Goal: Task Accomplishment & Management: Use online tool/utility

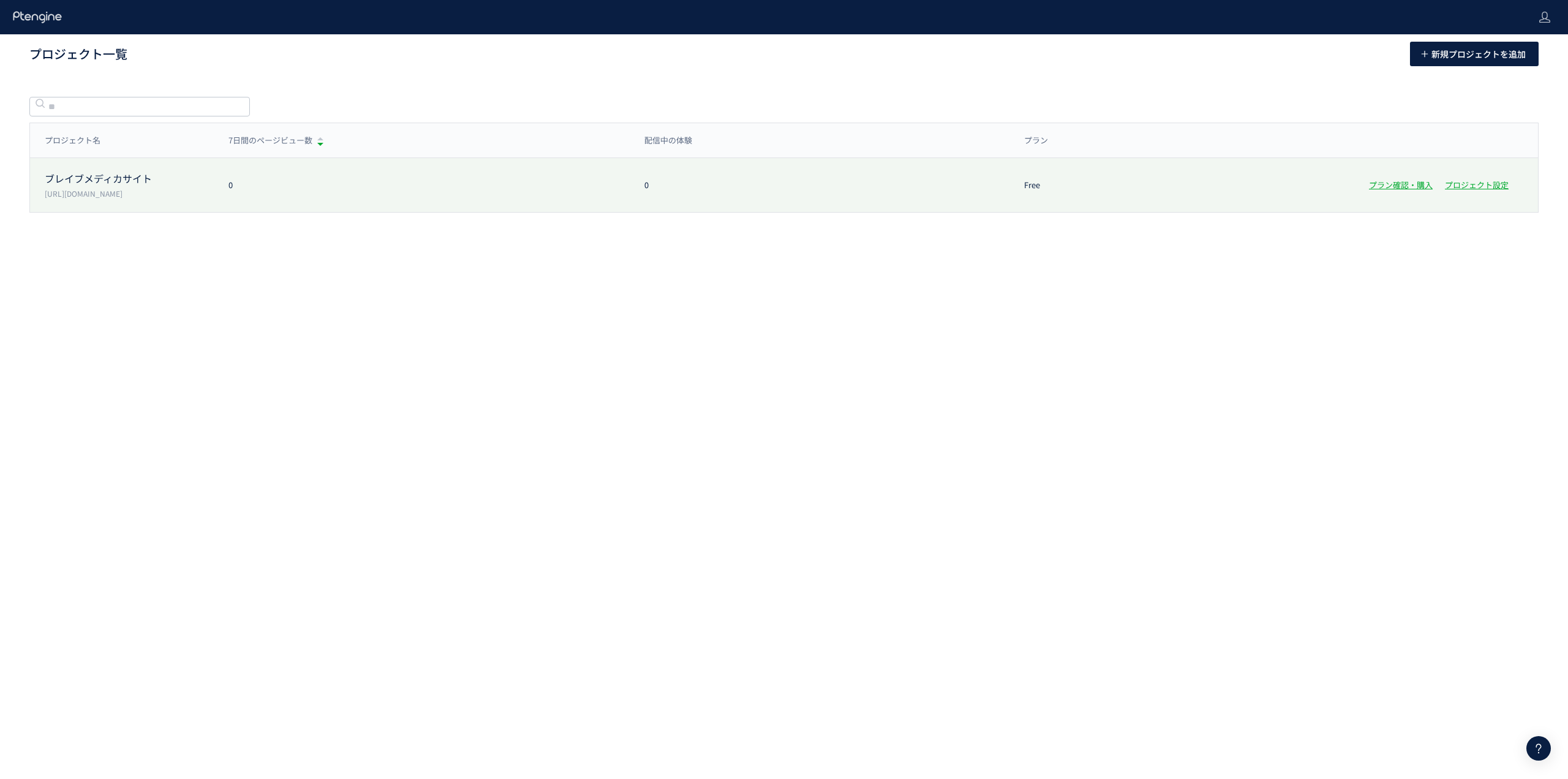
click at [109, 195] on p "[URL][DOMAIN_NAME]" at bounding box center [129, 193] width 169 height 10
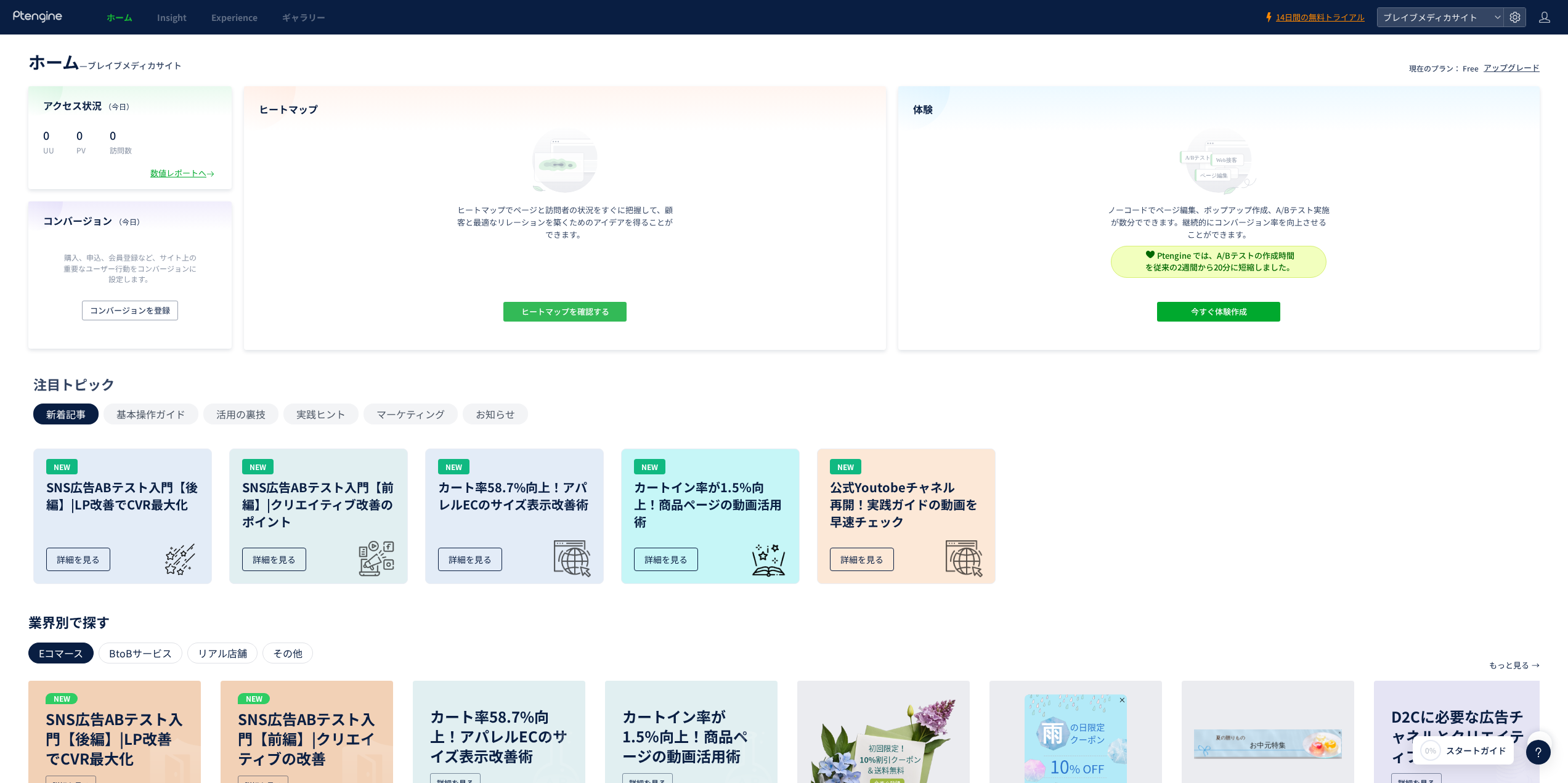
click at [555, 312] on span "ヒートマップを確認する" at bounding box center [564, 311] width 88 height 19
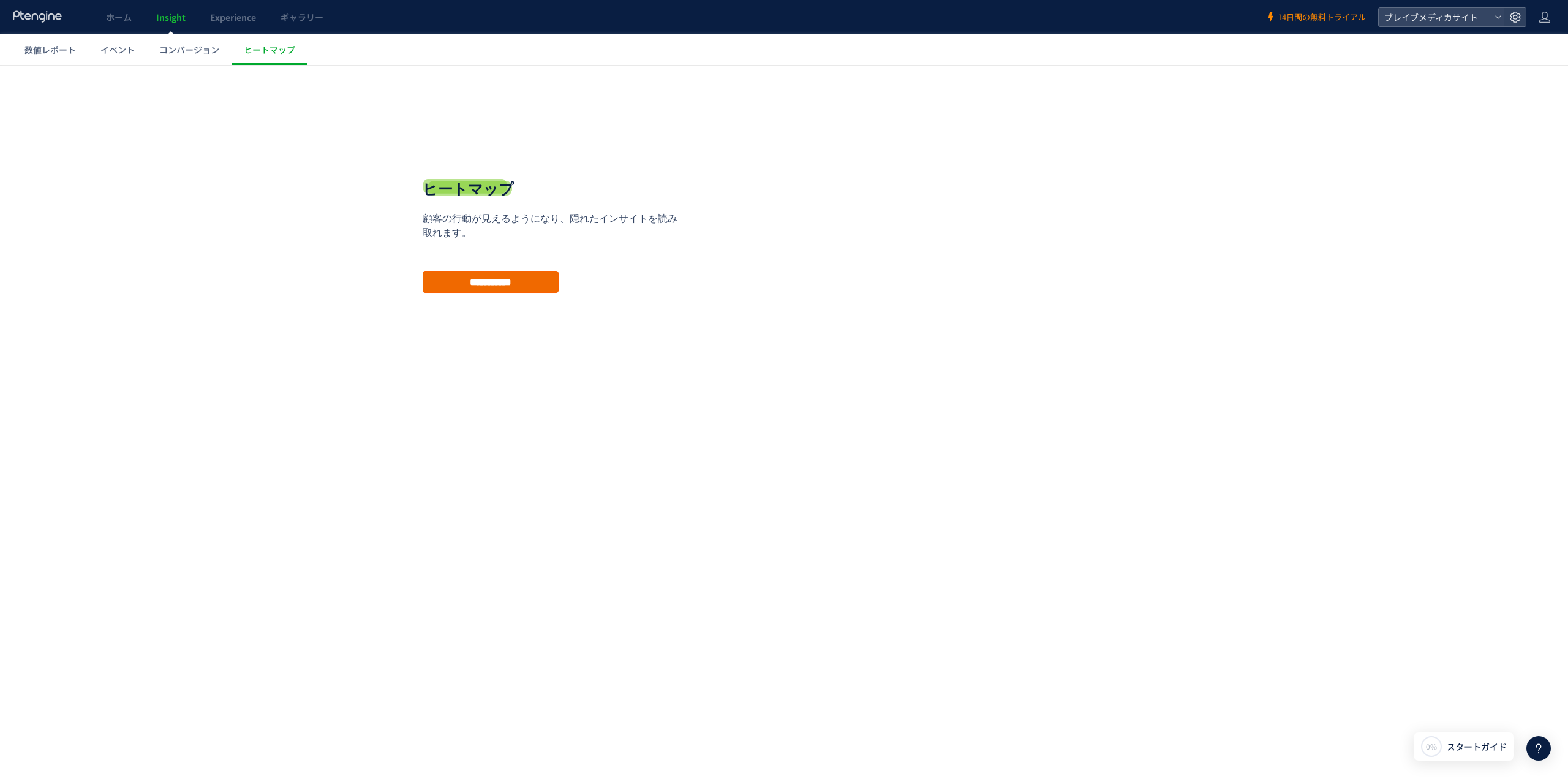
click at [460, 285] on input "**********" at bounding box center [491, 281] width 136 height 22
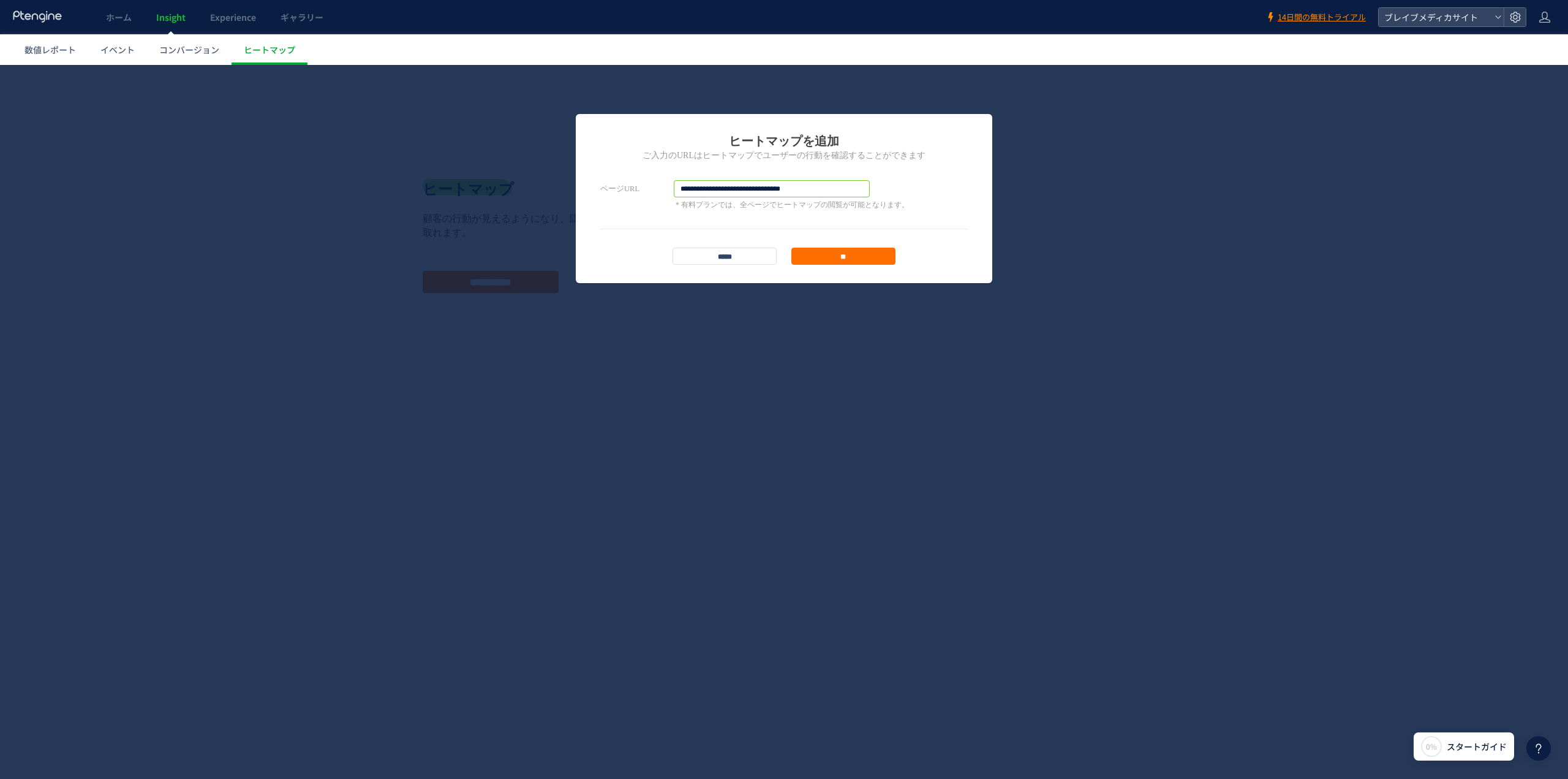
click at [806, 191] on input "**********" at bounding box center [772, 188] width 196 height 17
click at [816, 186] on input "**********" at bounding box center [772, 188] width 196 height 17
paste input "*******"
click at [800, 188] on input "**********" at bounding box center [772, 188] width 196 height 17
type input "**********"
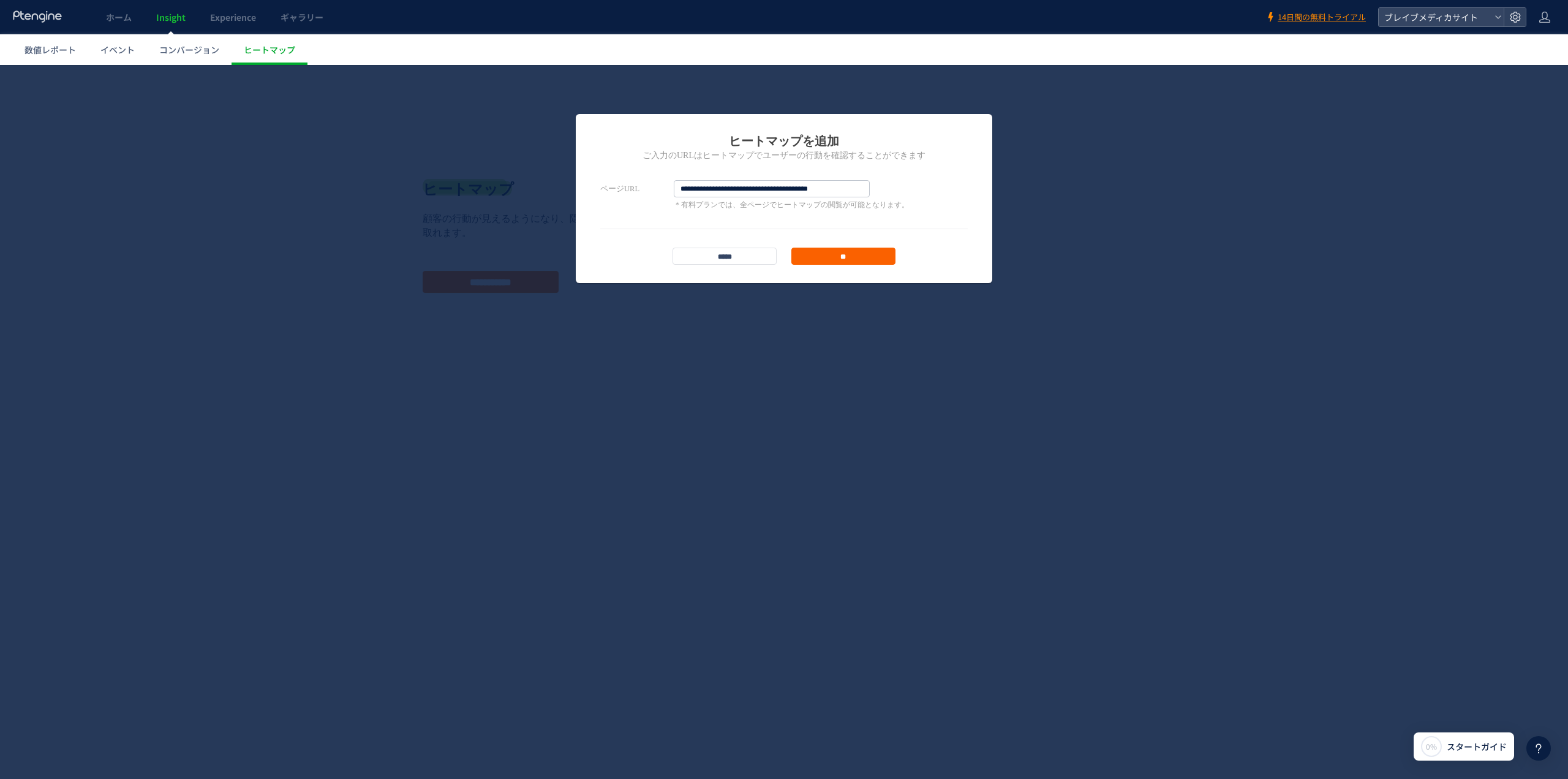
click at [867, 261] on input "**" at bounding box center [843, 256] width 104 height 17
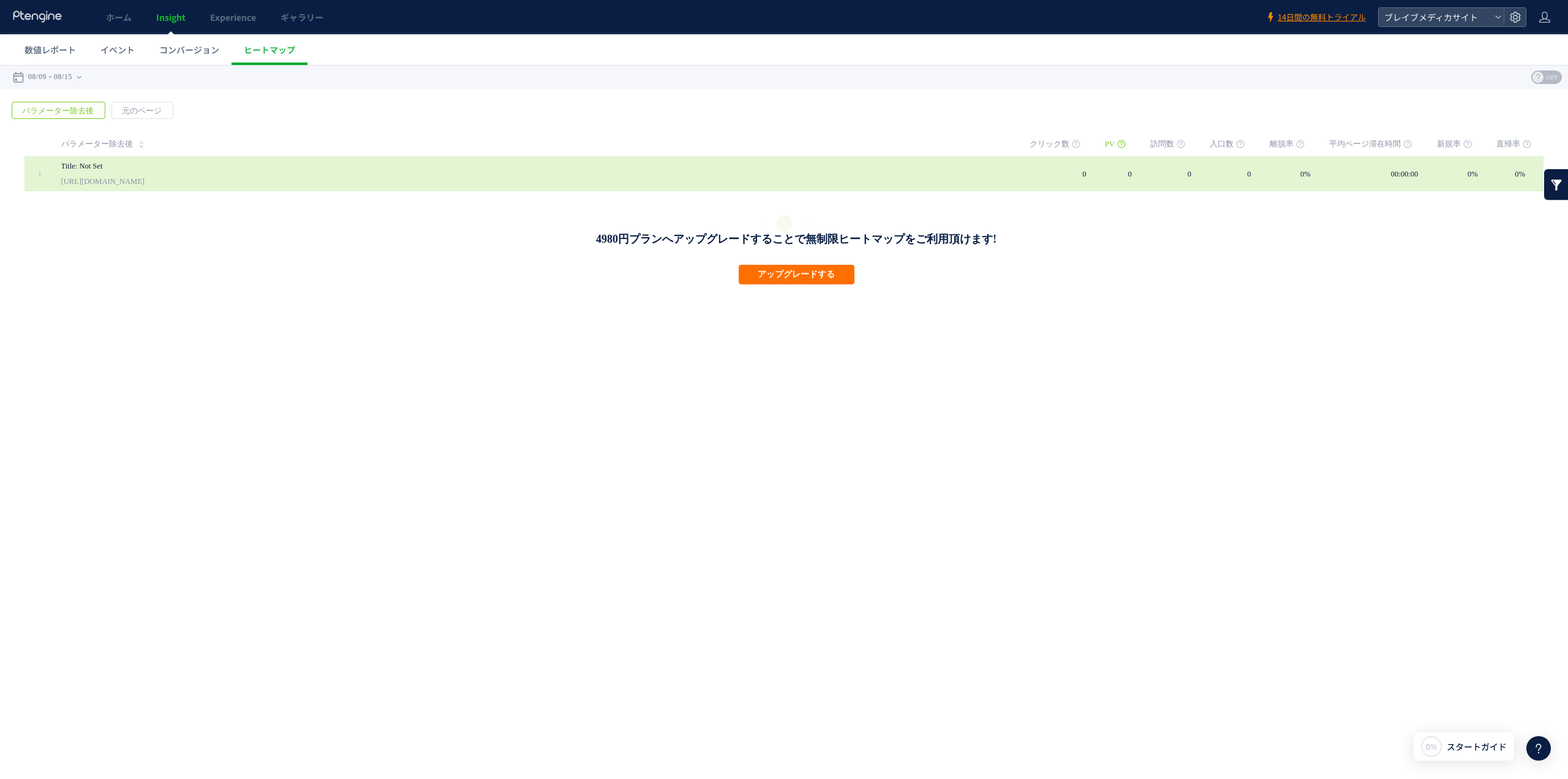
click at [118, 179] on link "https://product.bravemedica.co.jp/payment" at bounding box center [103, 181] width 84 height 15
click at [101, 163] on link "Title: Not Set" at bounding box center [337, 166] width 552 height 15
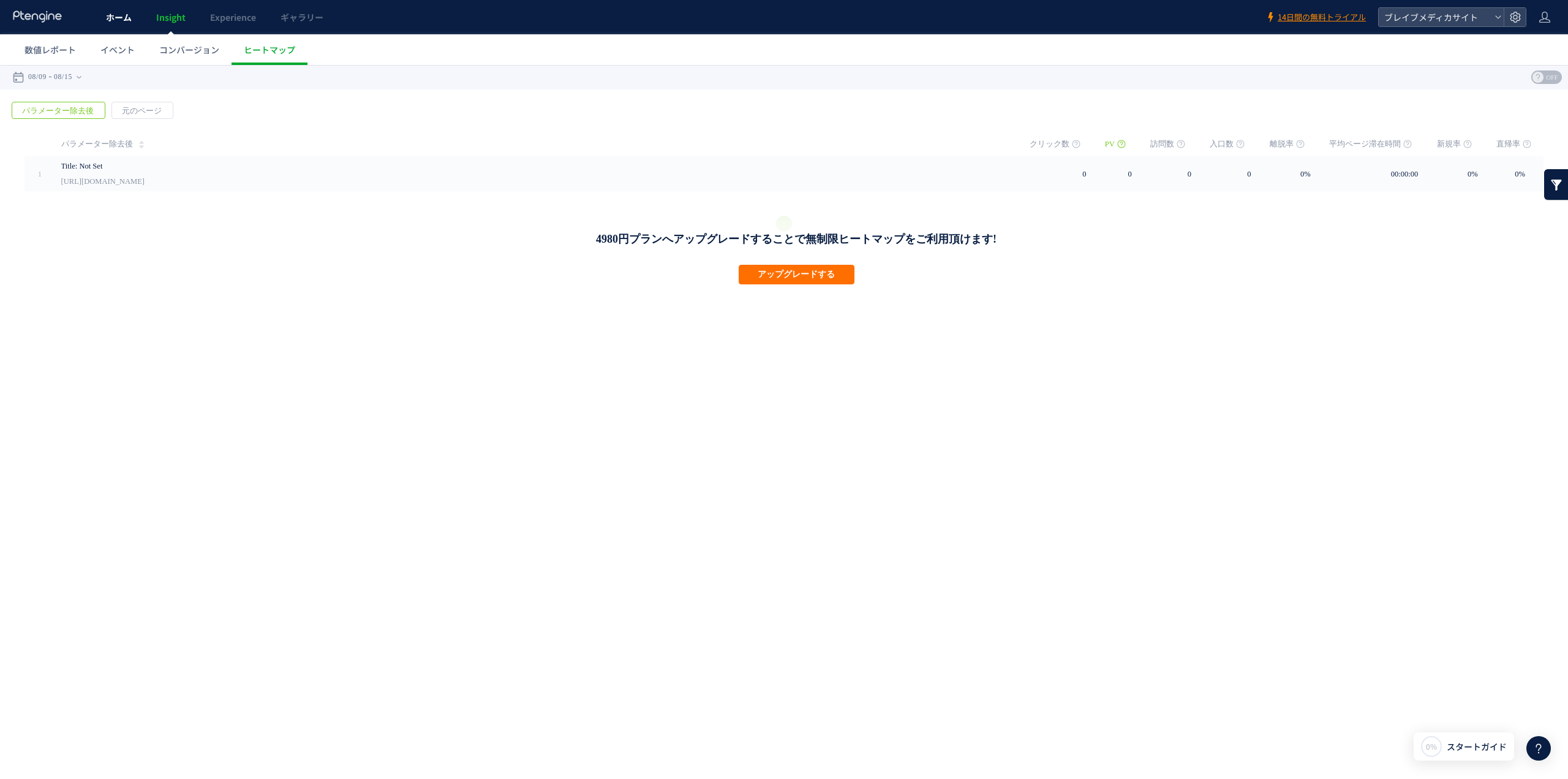
click at [115, 13] on span "ホーム" at bounding box center [119, 17] width 26 height 12
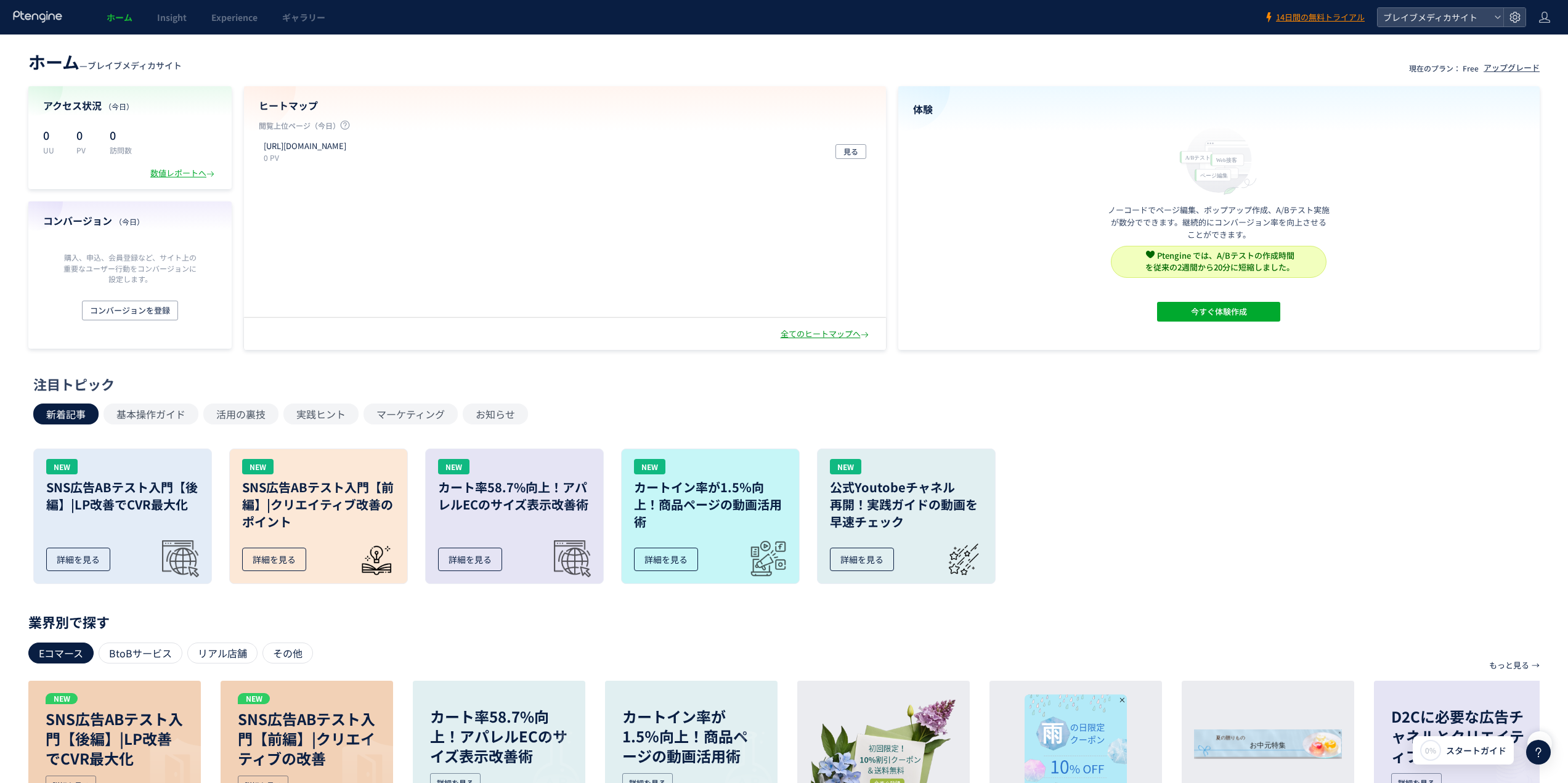
click at [793, 331] on div "全てのヒートマップへ" at bounding box center [826, 333] width 90 height 12
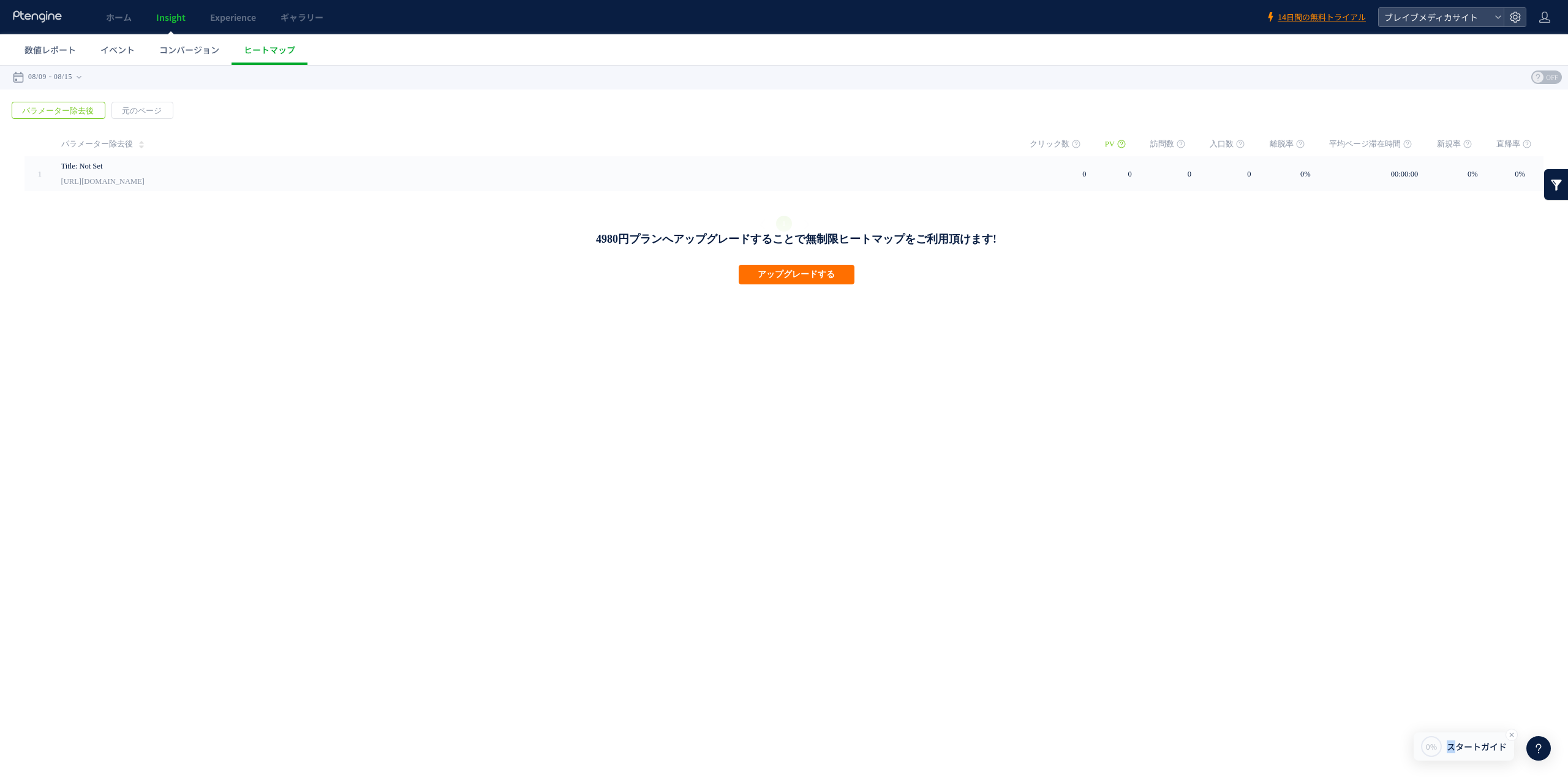
click at [1452, 749] on span "スタートガイド" at bounding box center [1476, 746] width 60 height 13
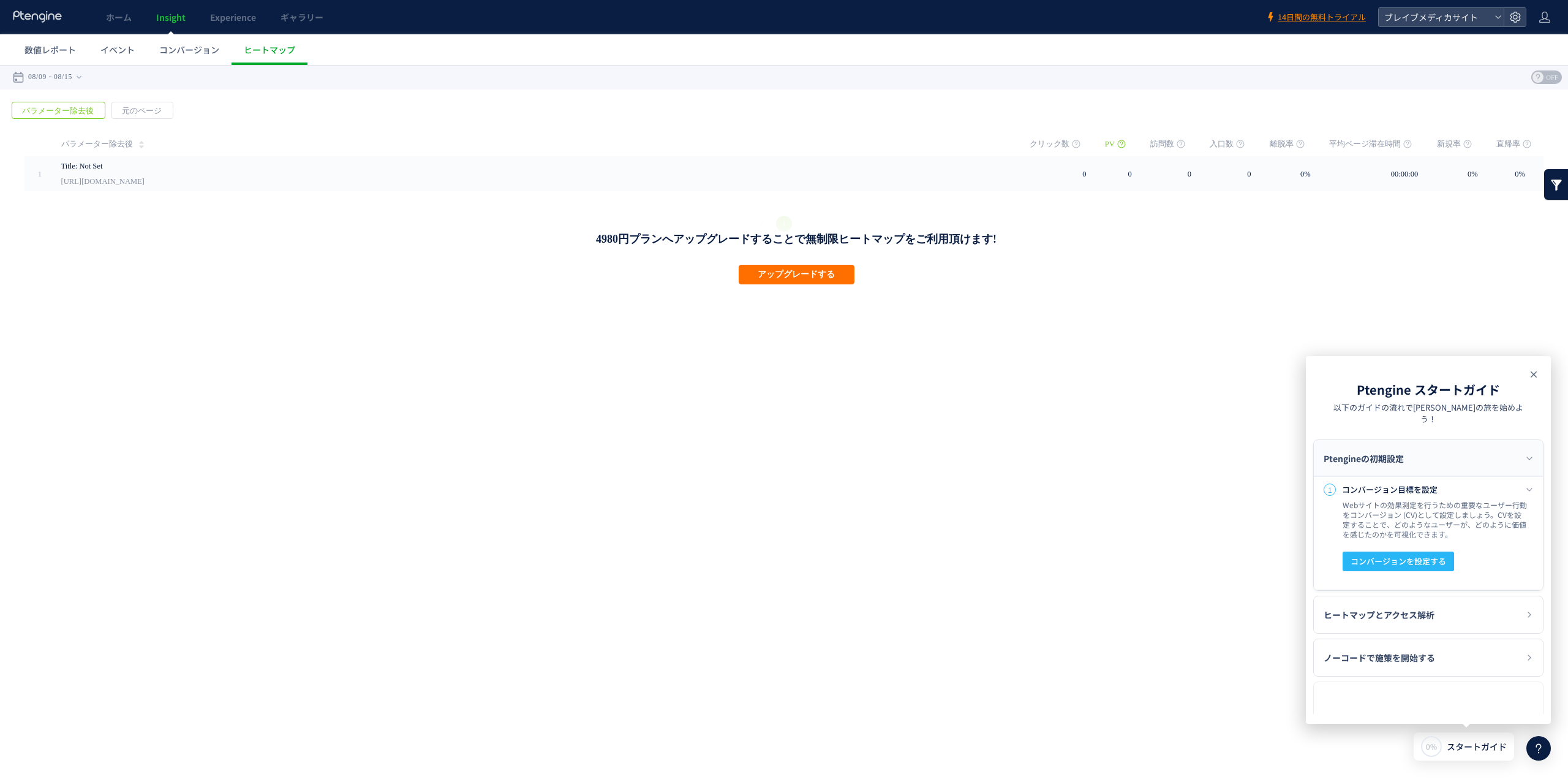
click at [1535, 374] on icon at bounding box center [1533, 374] width 15 height 15
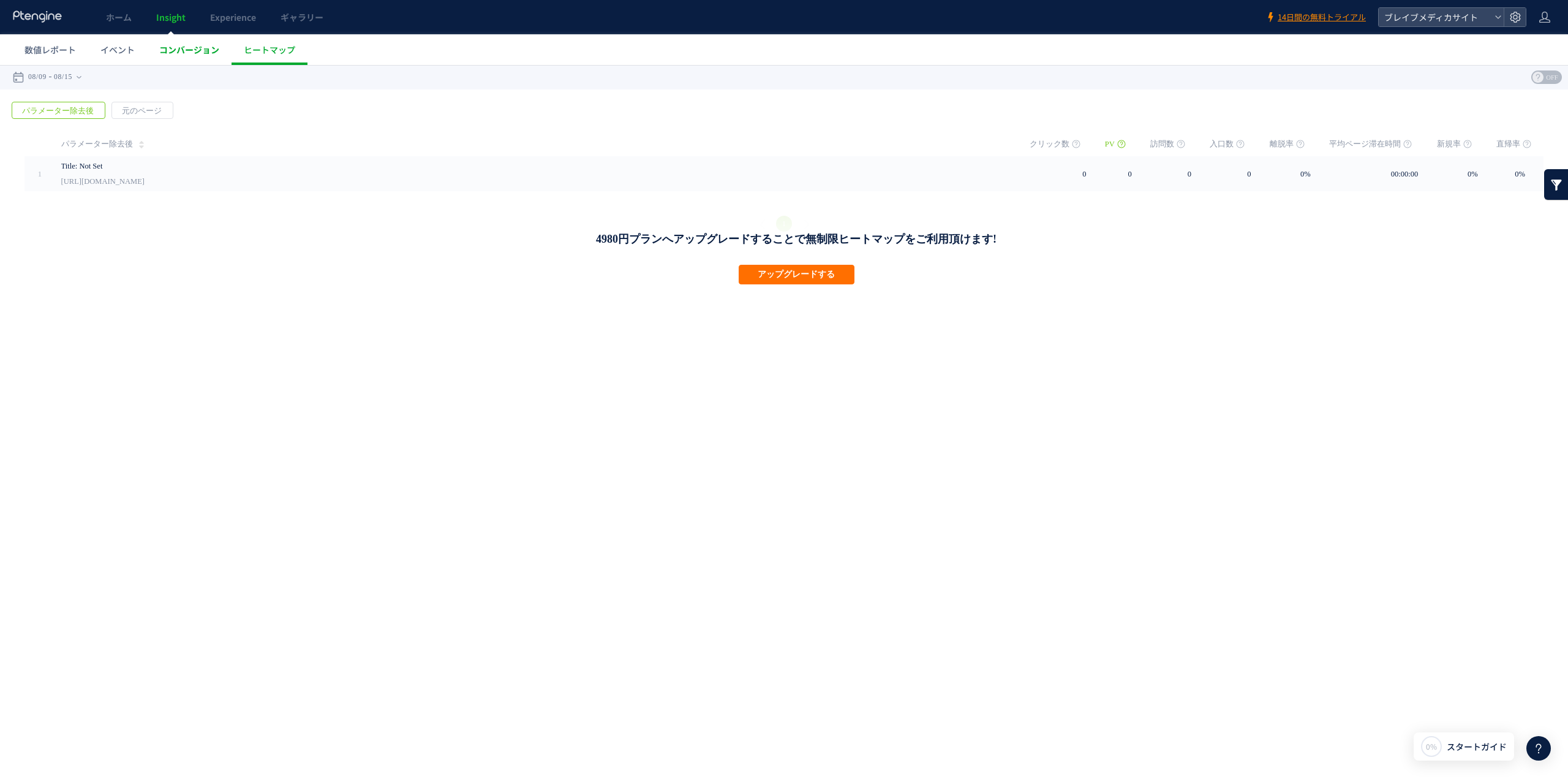
click at [188, 56] on link "コンバージョン" at bounding box center [189, 50] width 84 height 31
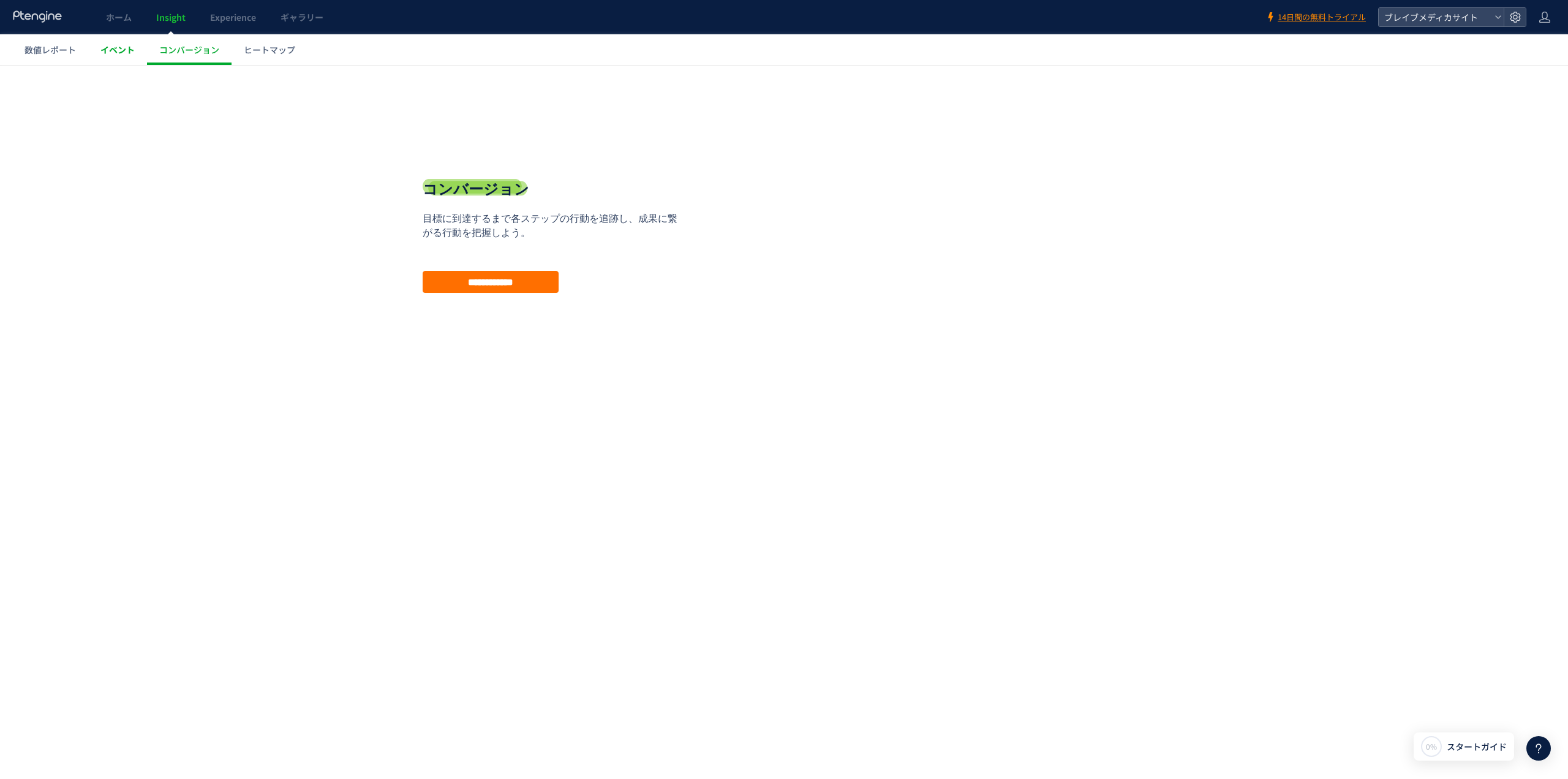
click at [121, 53] on span "イベント" at bounding box center [118, 50] width 34 height 12
click at [171, 51] on span "コンバージョン" at bounding box center [189, 50] width 60 height 12
click at [484, 286] on input "**********" at bounding box center [491, 281] width 136 height 22
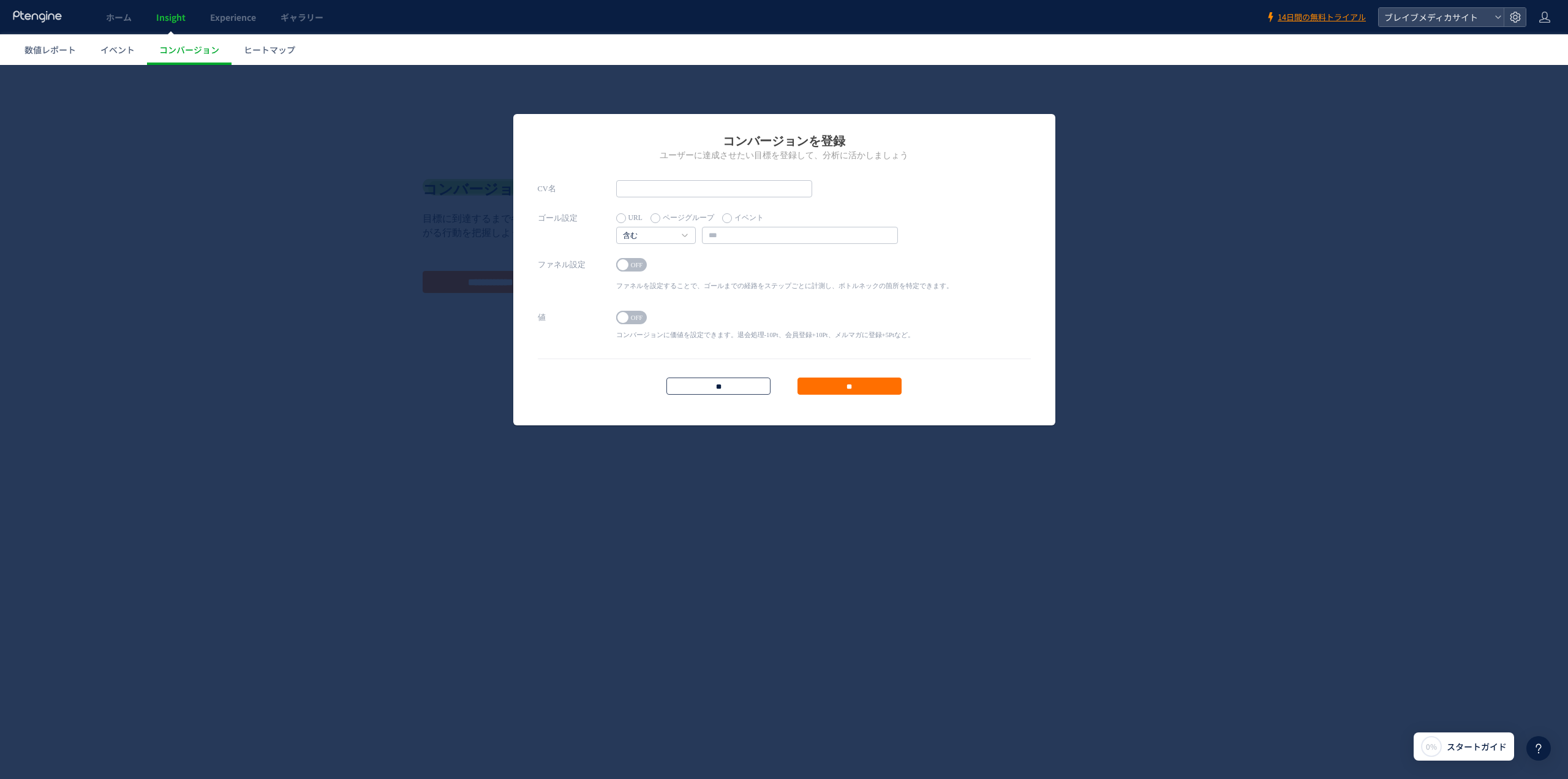
click at [736, 384] on input "**" at bounding box center [718, 386] width 104 height 17
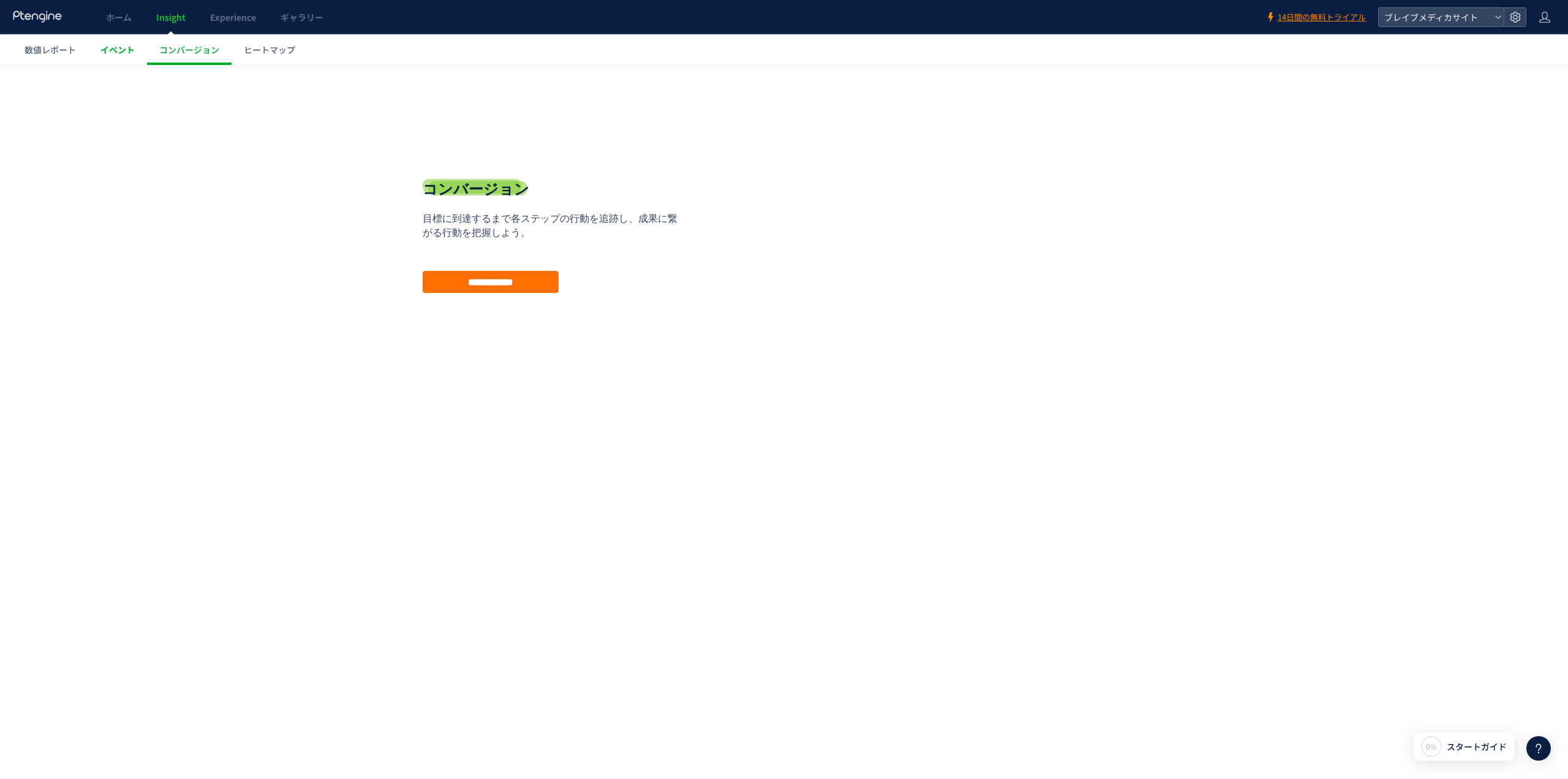
click at [115, 51] on span "イベント" at bounding box center [118, 50] width 34 height 12
click at [483, 274] on input "*********" at bounding box center [491, 281] width 136 height 22
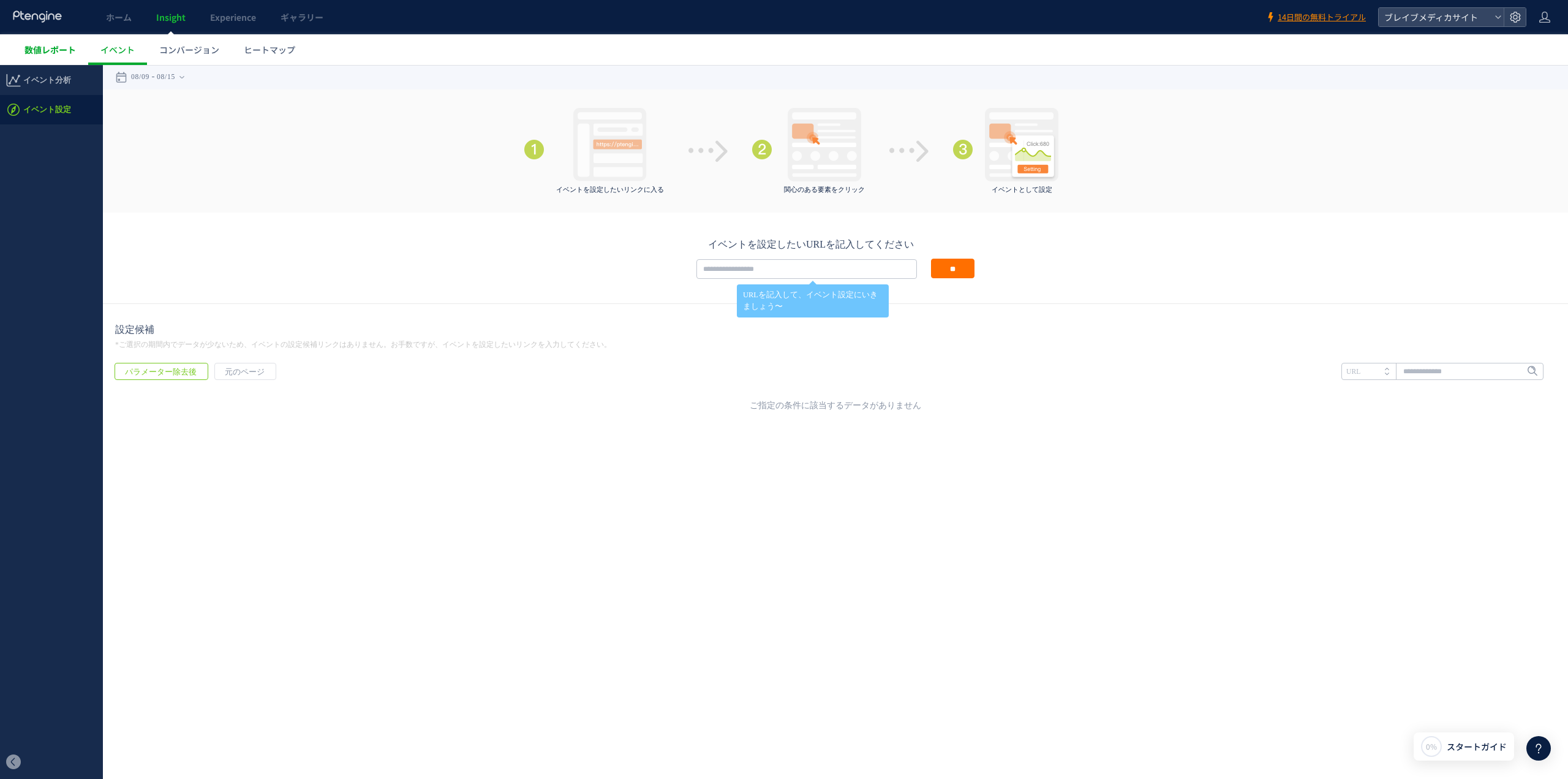
click at [43, 53] on span "数値レポート" at bounding box center [50, 50] width 51 height 12
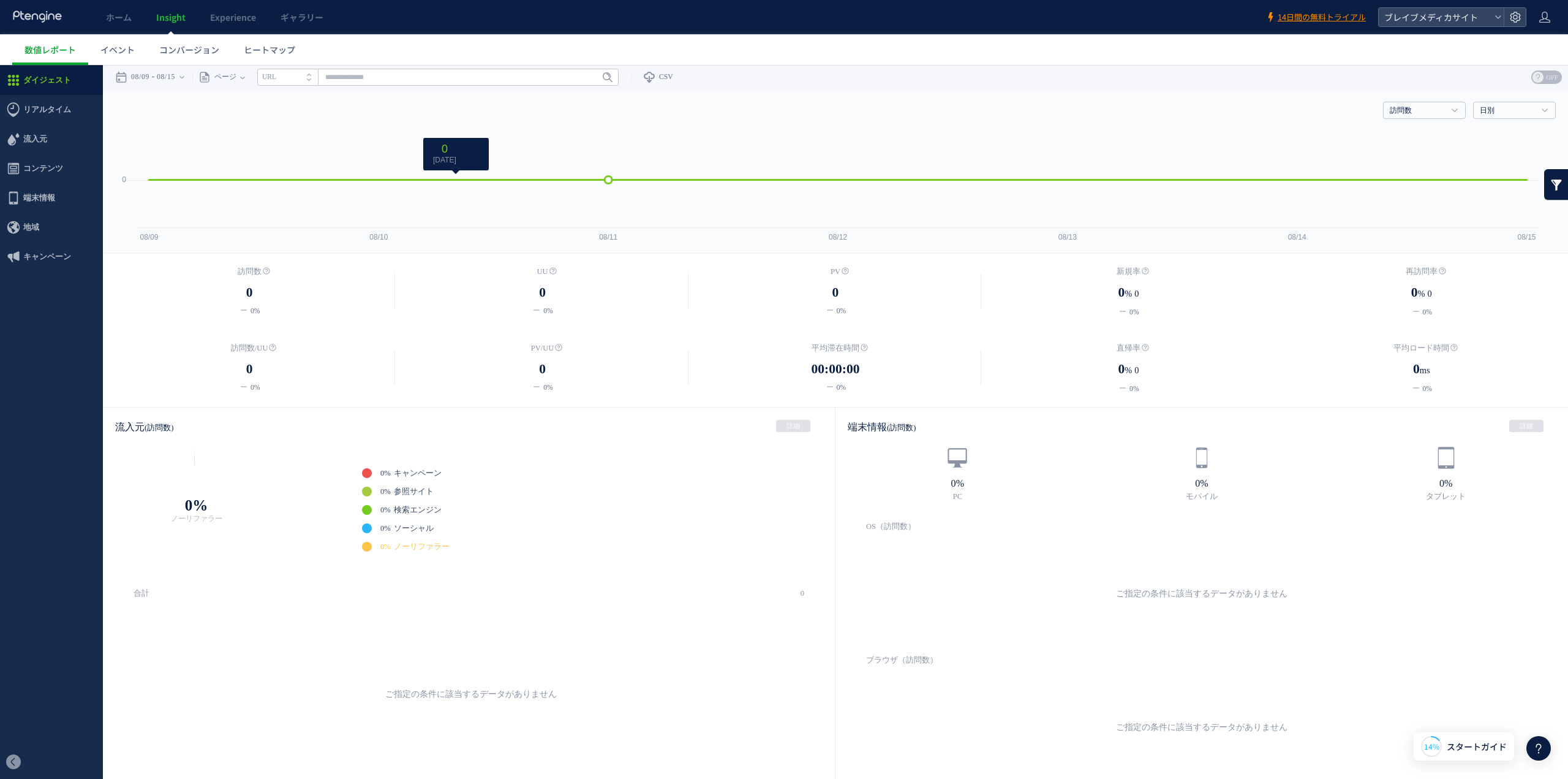
drag, startPoint x: 609, startPoint y: 183, endPoint x: 537, endPoint y: 174, distance: 72.6
click at [542, 177] on g at bounding box center [837, 180] width 1390 height 7
click at [266, 54] on span "ヒートマップ" at bounding box center [270, 50] width 51 height 12
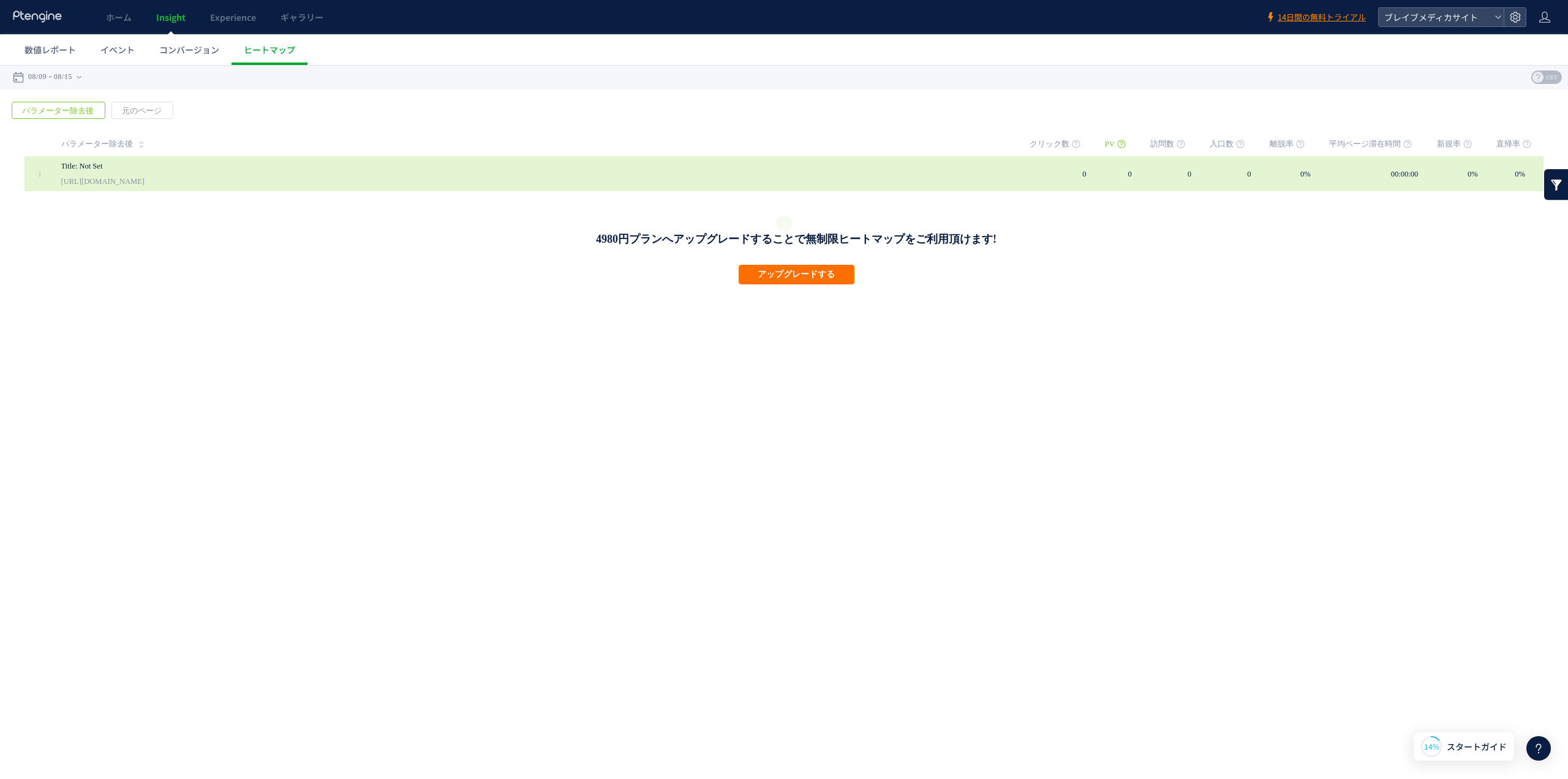
click at [145, 182] on link "https://product.bravemedica.co.jp/payment" at bounding box center [103, 181] width 84 height 15
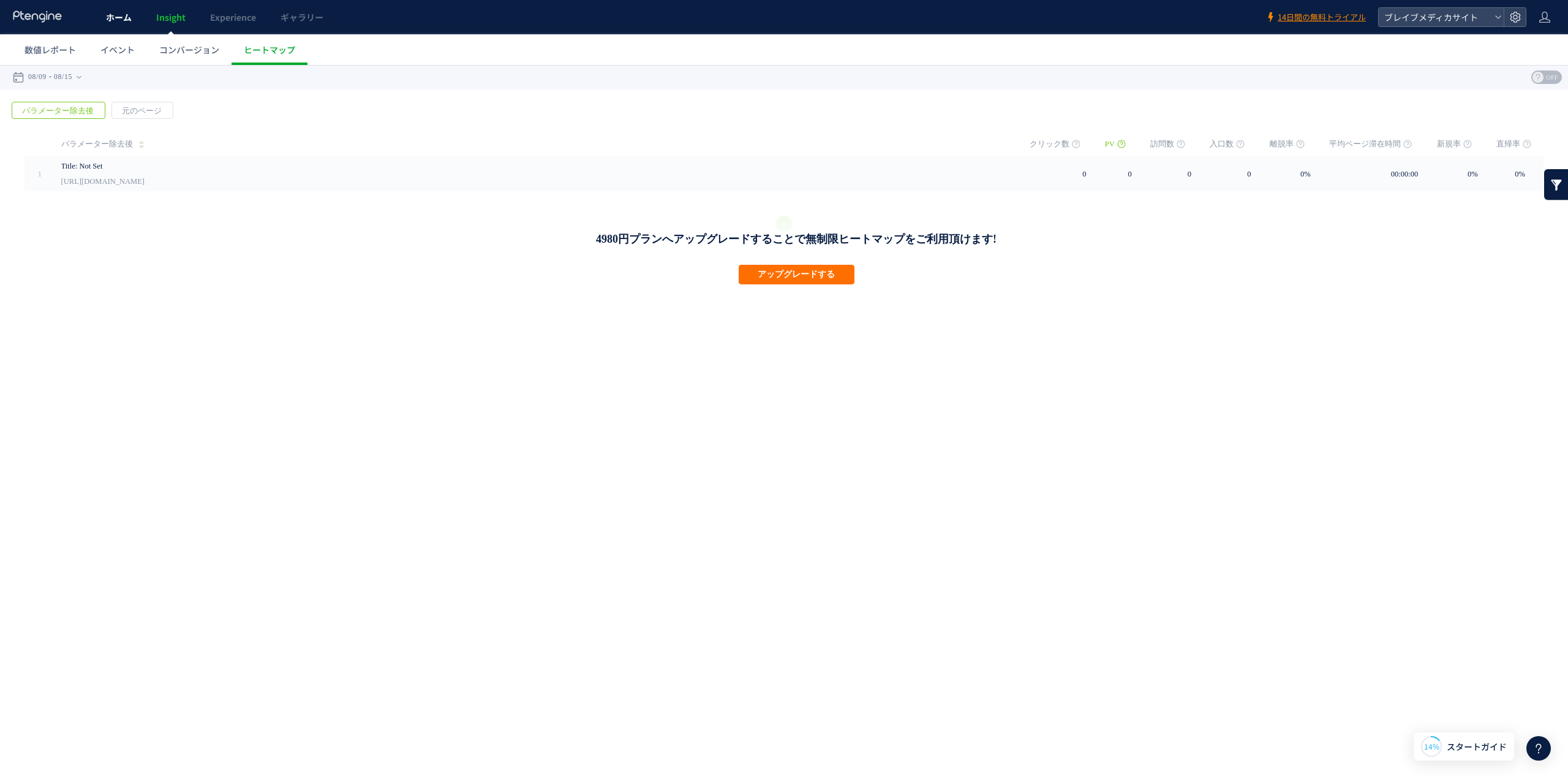
click at [122, 19] on span "ホーム" at bounding box center [119, 17] width 26 height 12
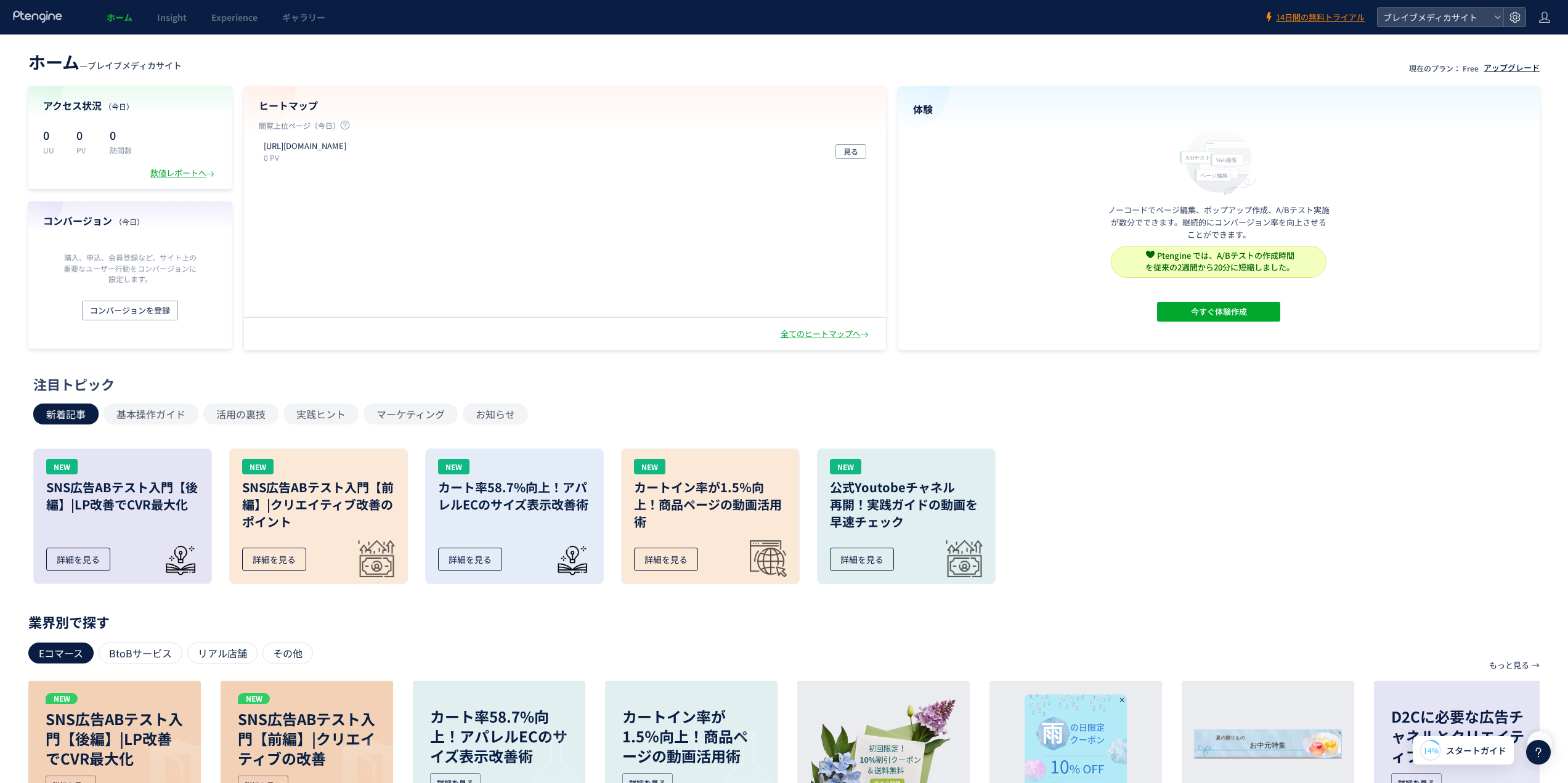
click at [1500, 72] on div "アップグレード" at bounding box center [1512, 68] width 56 height 12
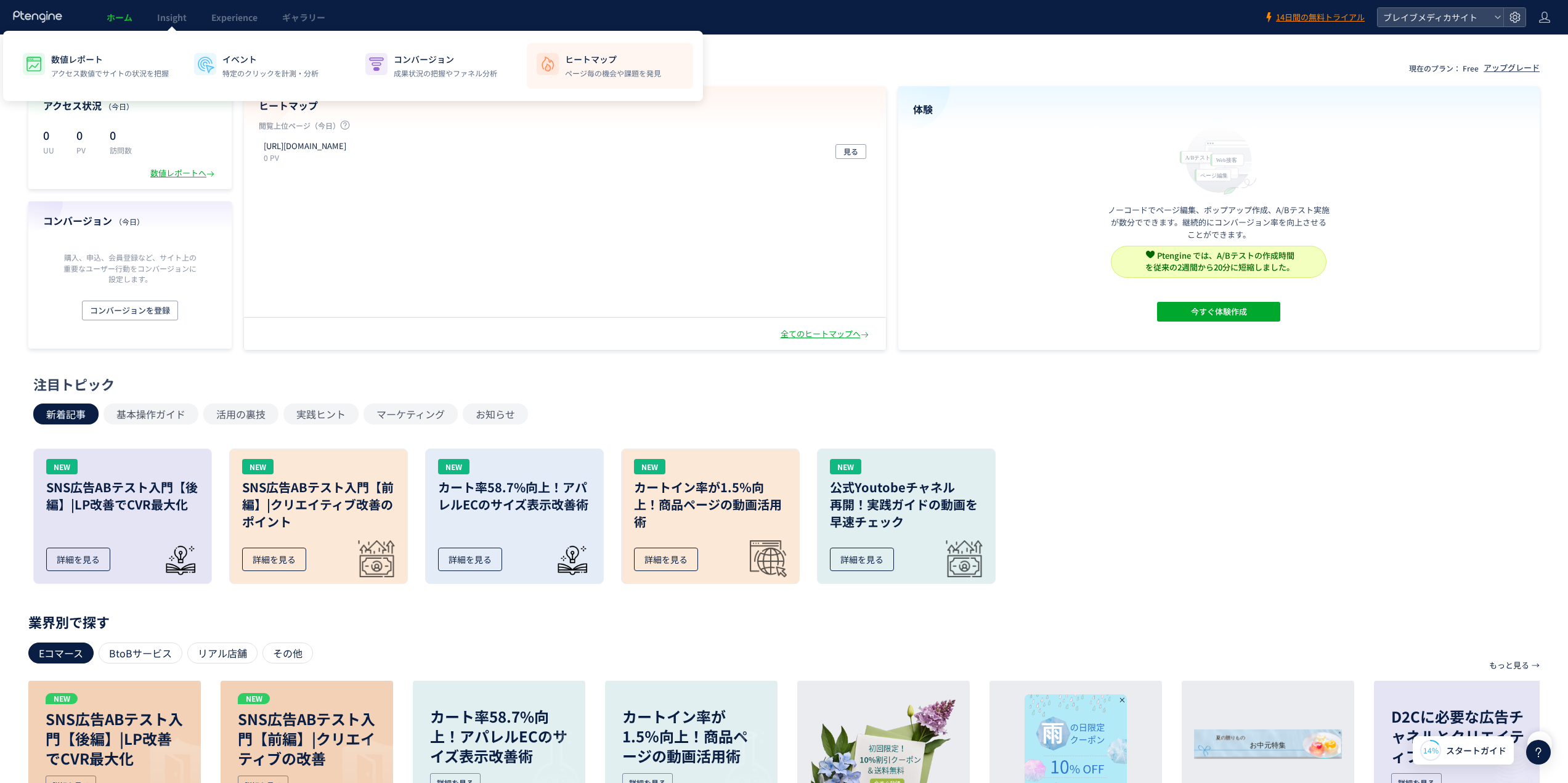
click at [584, 61] on p "ヒートマップ" at bounding box center [613, 59] width 96 height 12
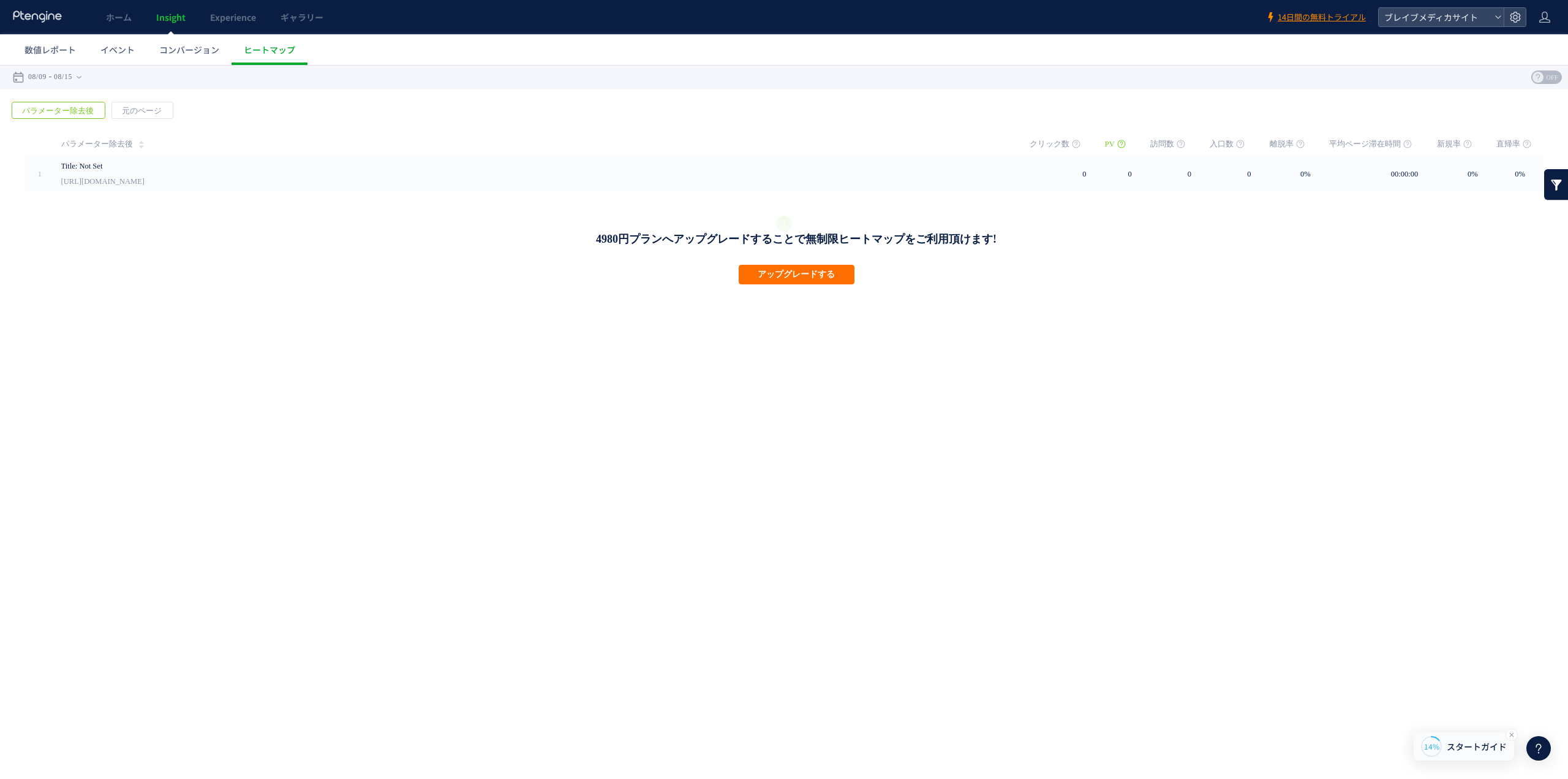
click at [1464, 746] on span "スタートガイド" at bounding box center [1476, 746] width 60 height 13
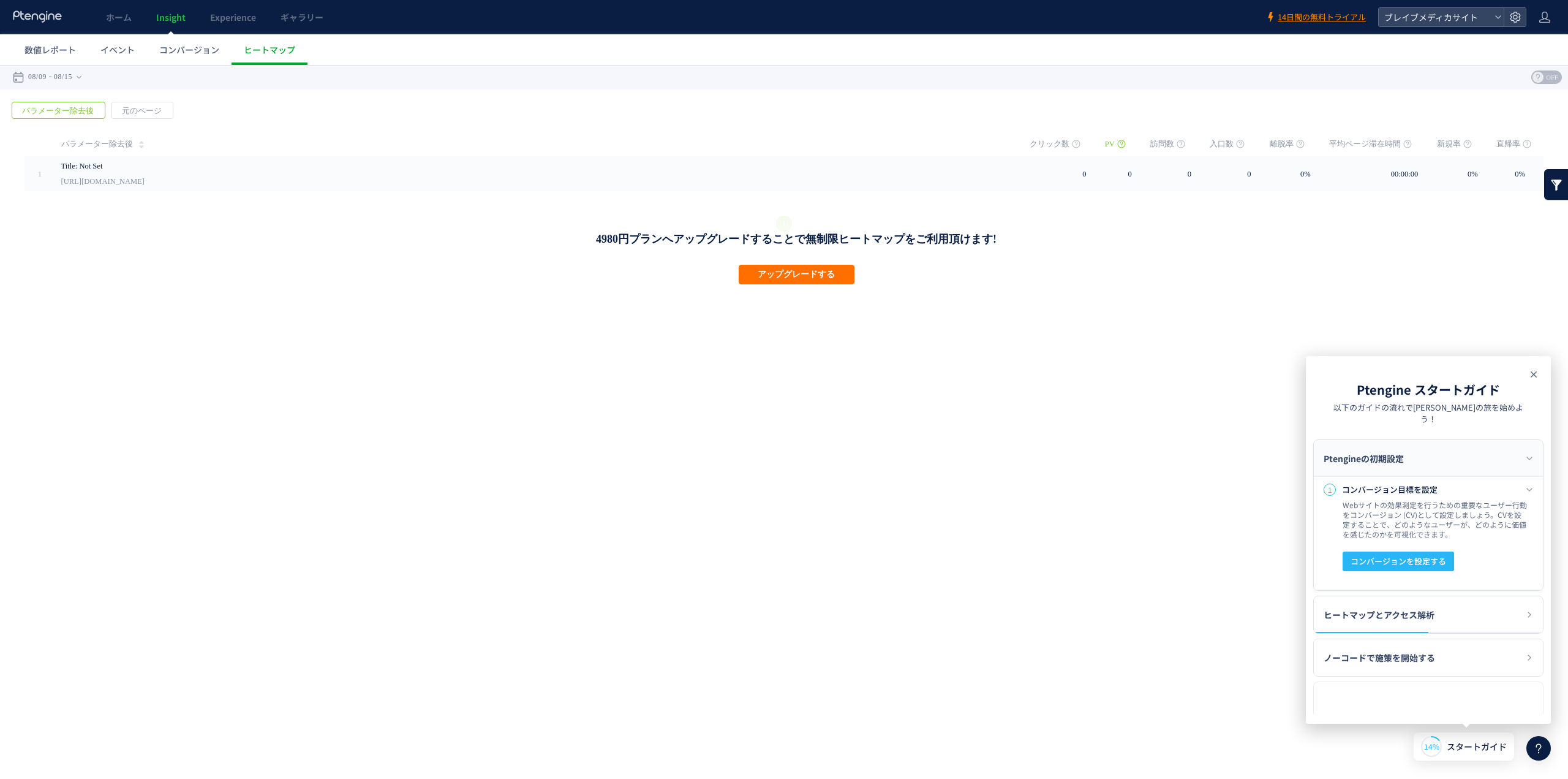
click at [1530, 371] on icon at bounding box center [1533, 374] width 15 height 15
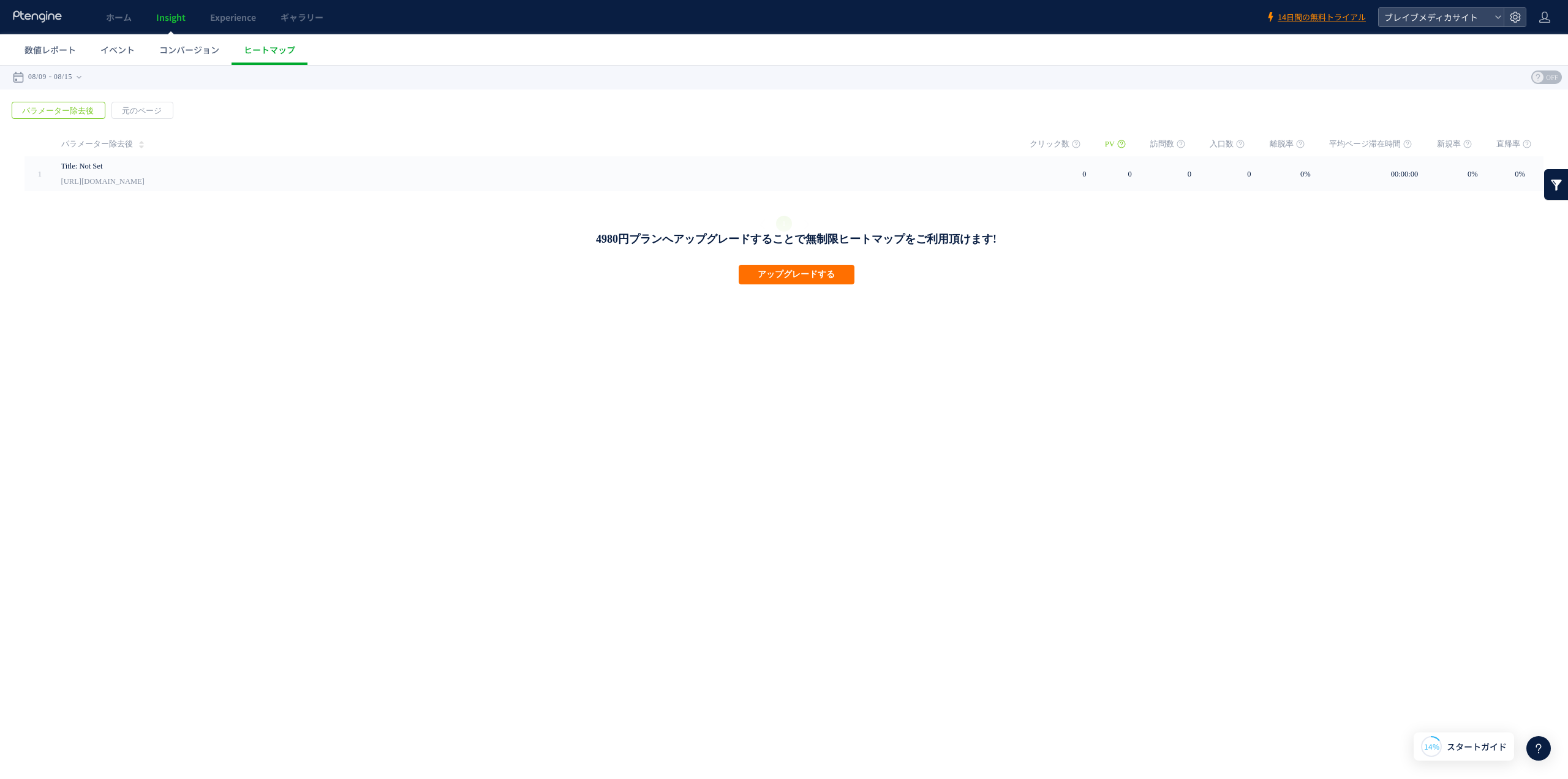
click at [1546, 78] on span "OFF" at bounding box center [1553, 77] width 19 height 13
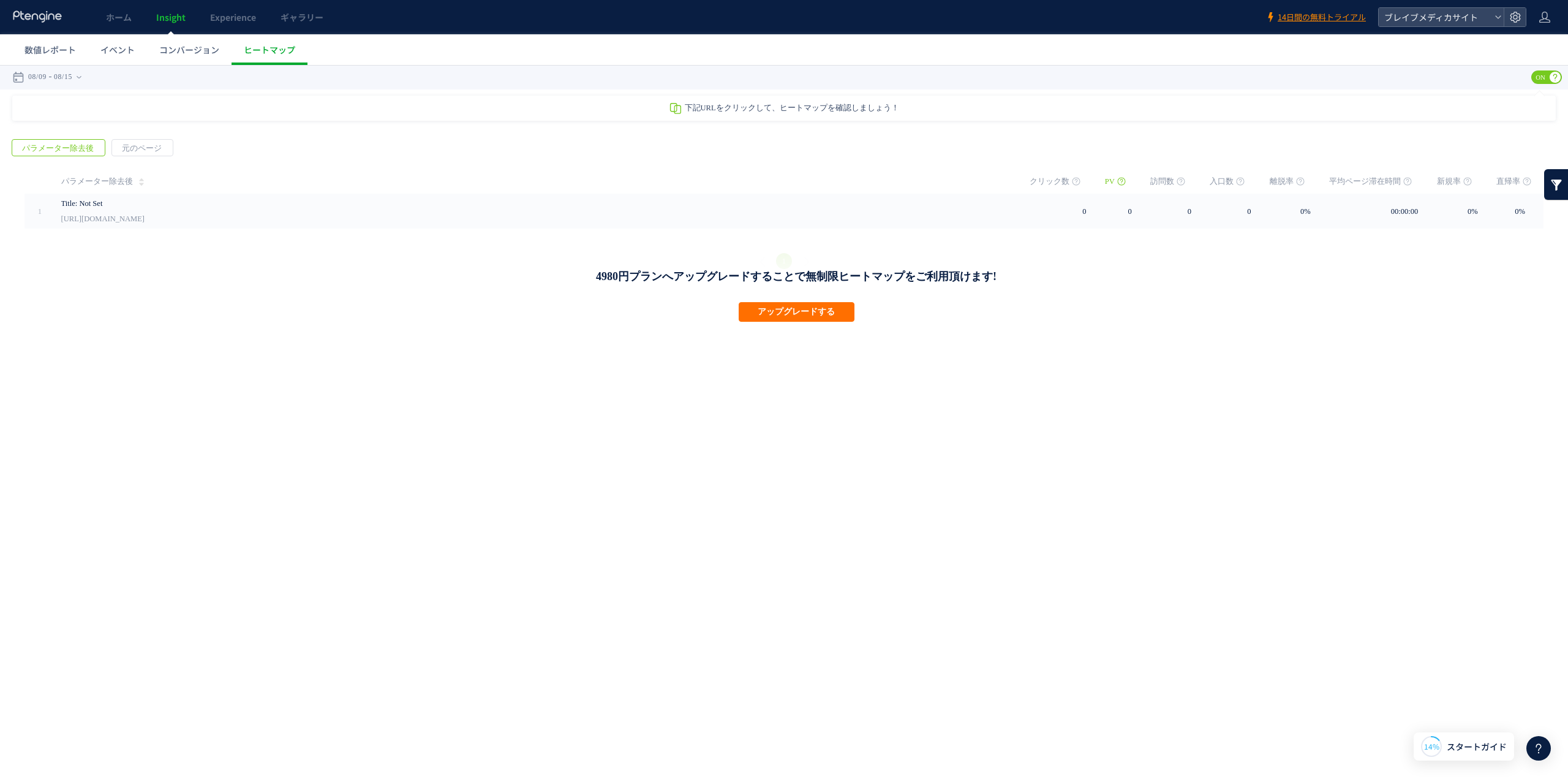
click at [1548, 76] on span "ON" at bounding box center [1541, 77] width 19 height 13
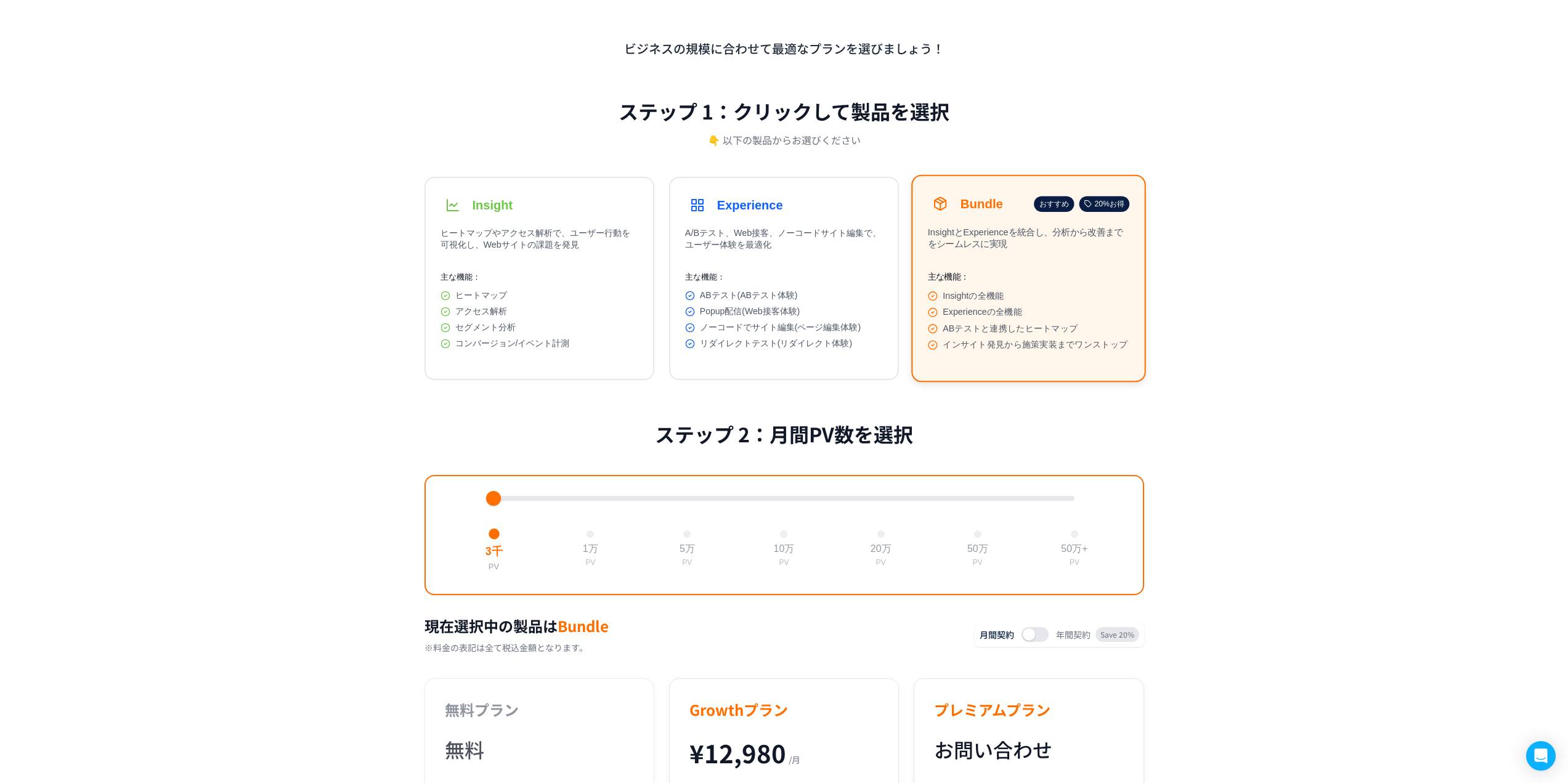
scroll to position [62, 0]
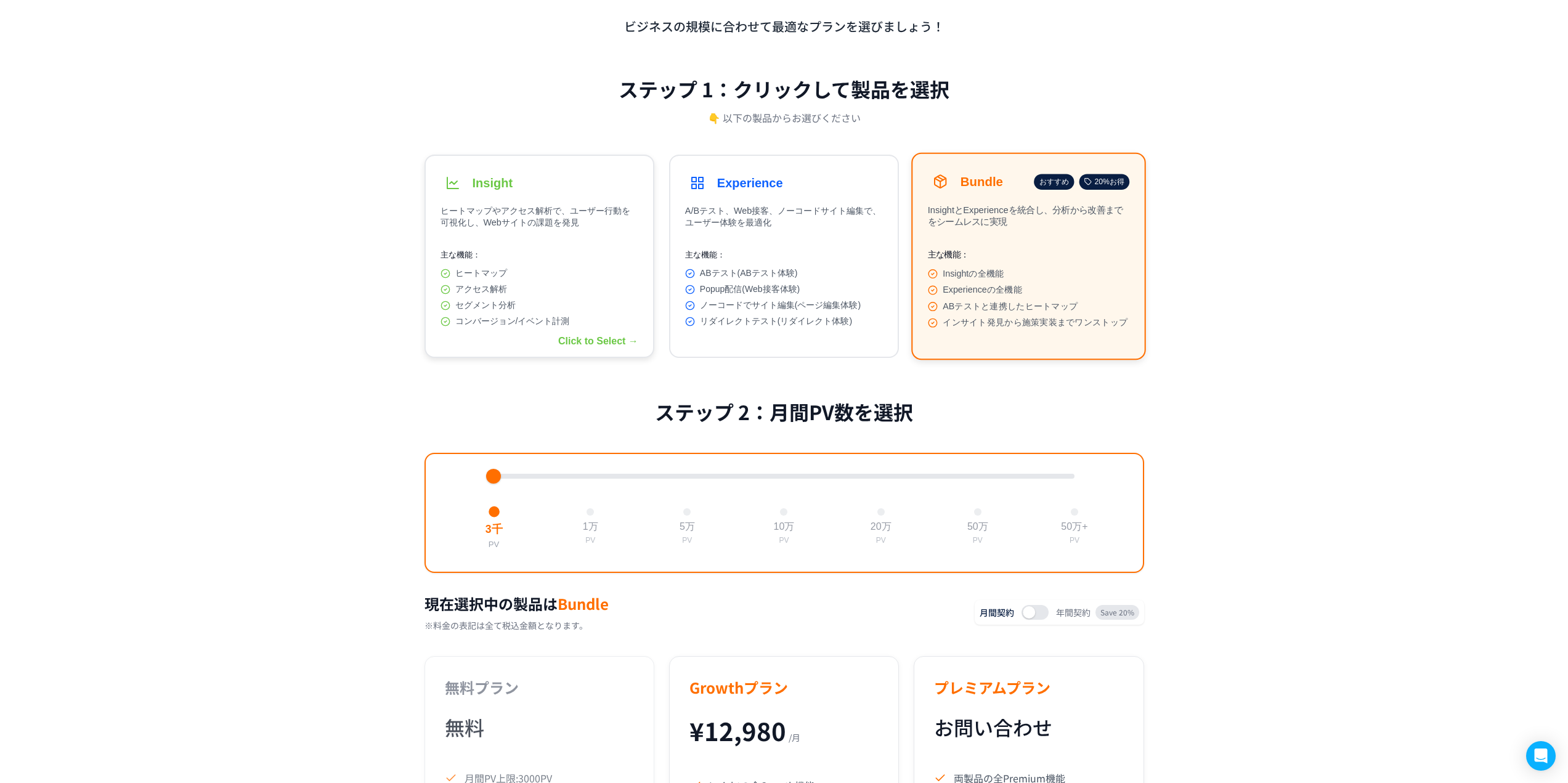
click at [588, 185] on div "Insight" at bounding box center [539, 183] width 198 height 25
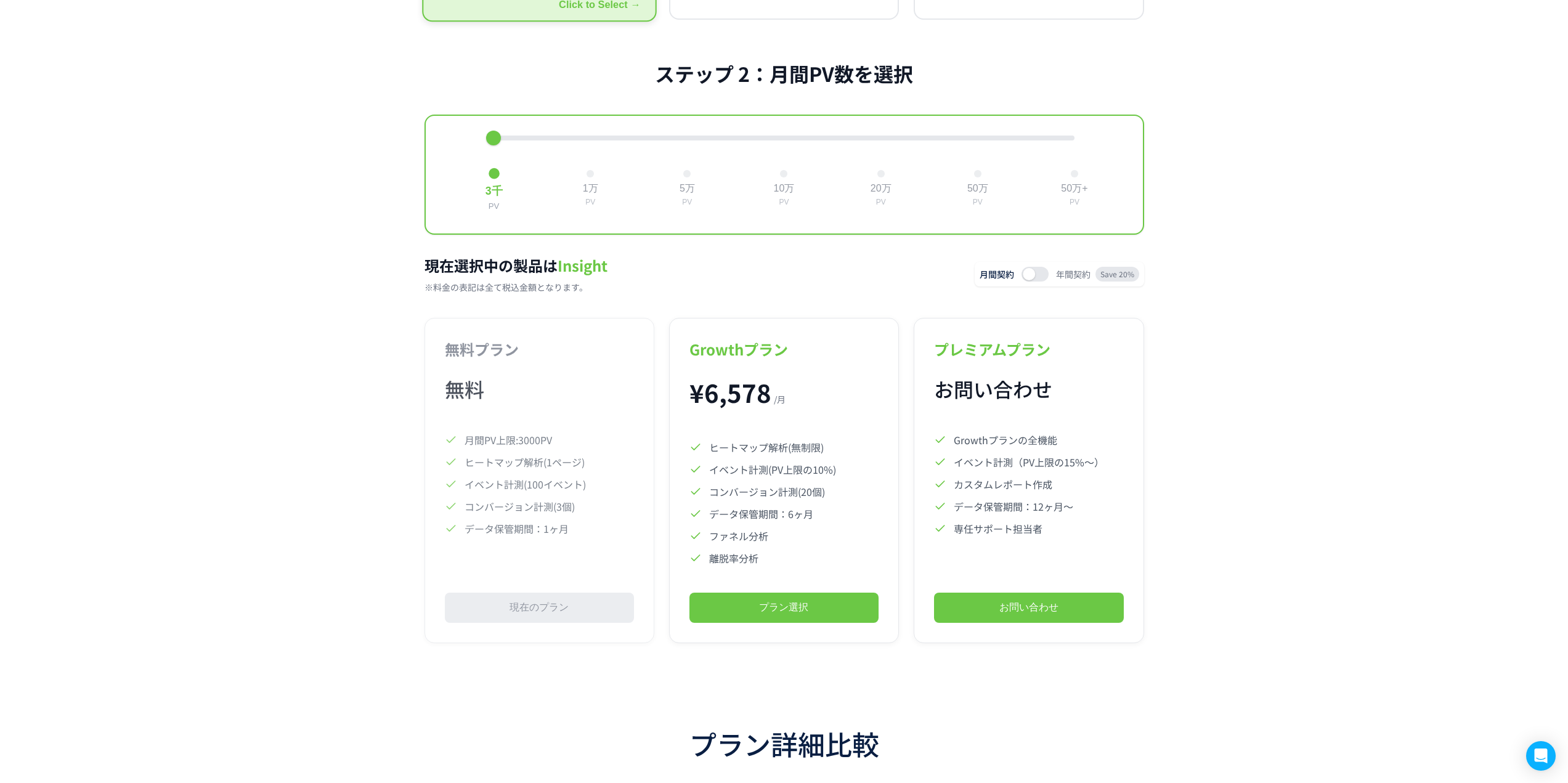
scroll to position [403, 0]
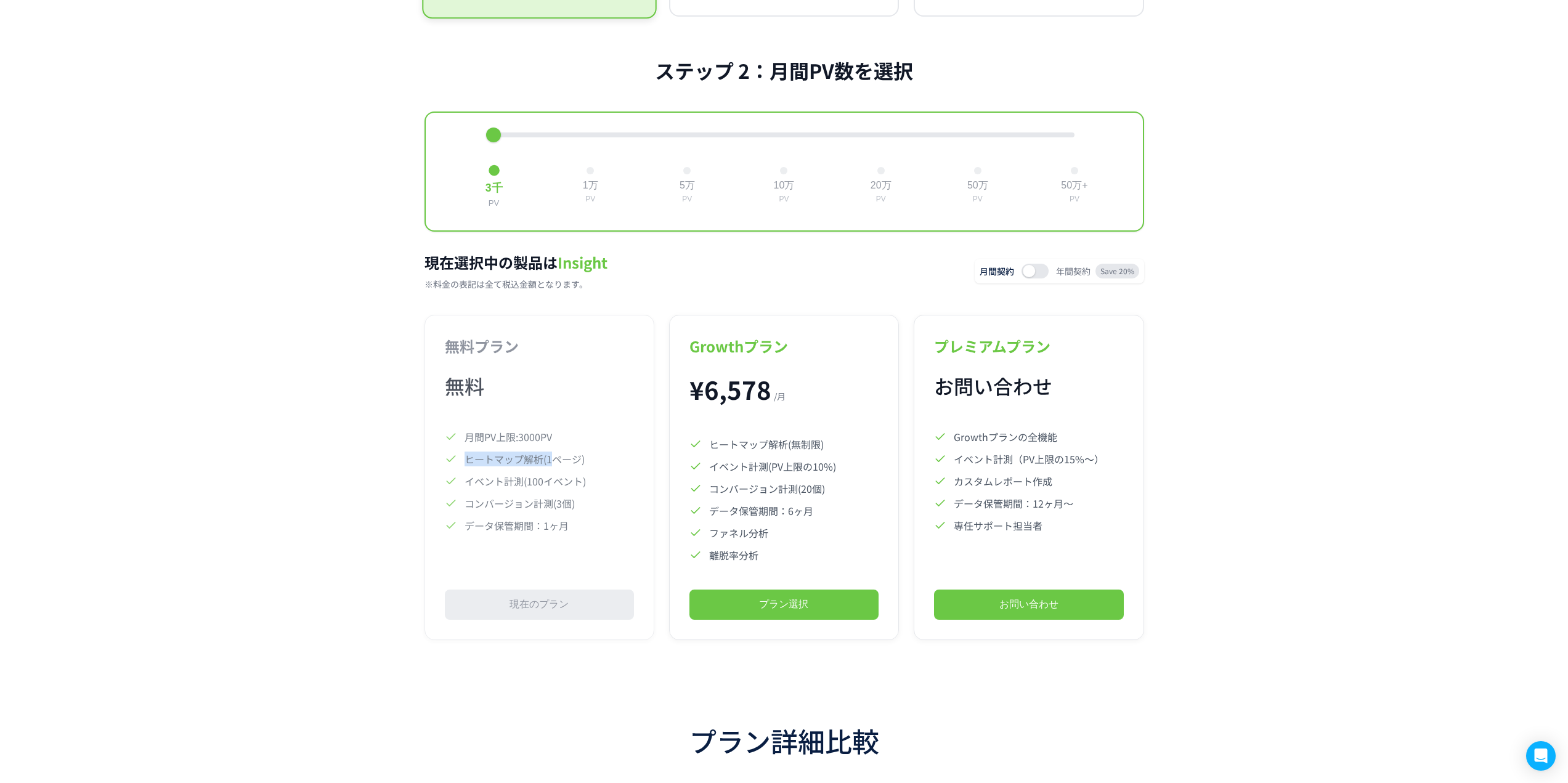
drag, startPoint x: 552, startPoint y: 466, endPoint x: 587, endPoint y: 465, distance: 35.0
click at [587, 465] on li "ヒートマップ解析(1ページ)" at bounding box center [539, 459] width 189 height 15
drag, startPoint x: 592, startPoint y: 464, endPoint x: 590, endPoint y: 471, distance: 7.3
click at [590, 466] on li "ヒートマップ解析(1ページ)" at bounding box center [539, 459] width 189 height 15
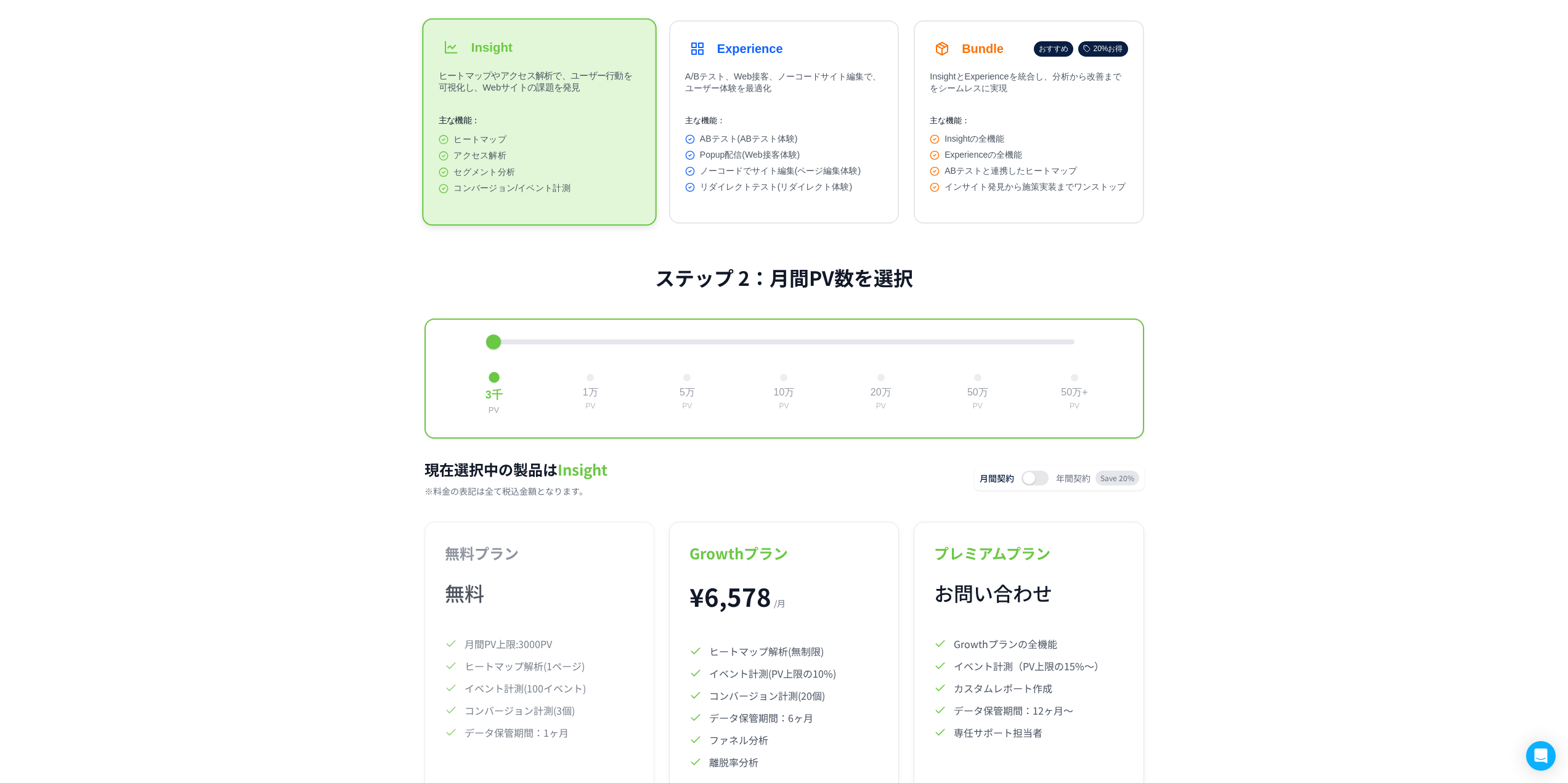
scroll to position [218, 0]
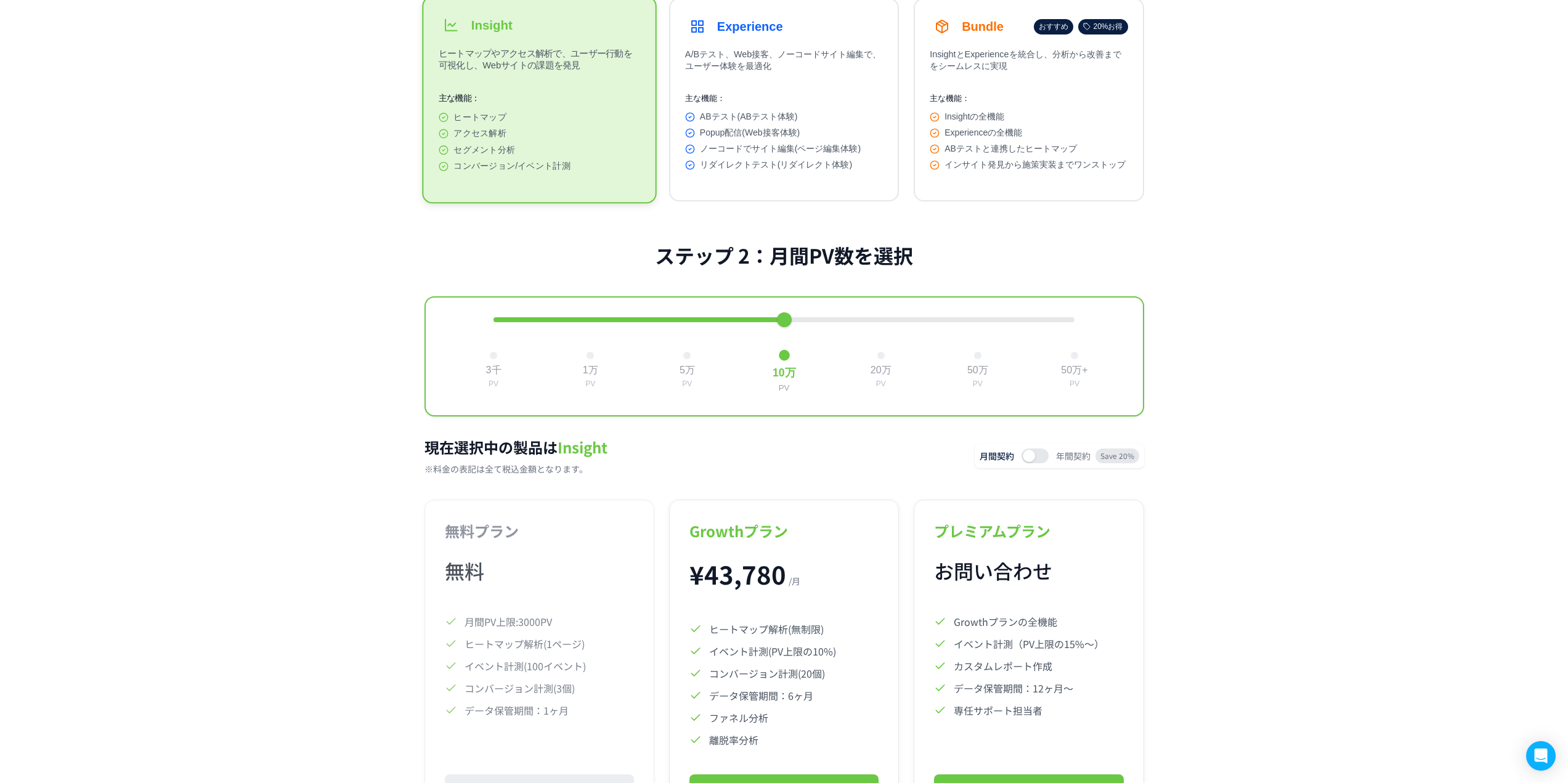
drag, startPoint x: 490, startPoint y: 328, endPoint x: 782, endPoint y: 331, distance: 292.0
click at [782, 327] on div at bounding box center [784, 319] width 15 height 15
drag, startPoint x: 786, startPoint y: 322, endPoint x: 483, endPoint y: 322, distance: 303.0
click at [483, 322] on div "3千 PV 1万 PV 5万 PV 10万 PV 20万 PV 50万 PV 50万+ PV" at bounding box center [784, 356] width 719 height 120
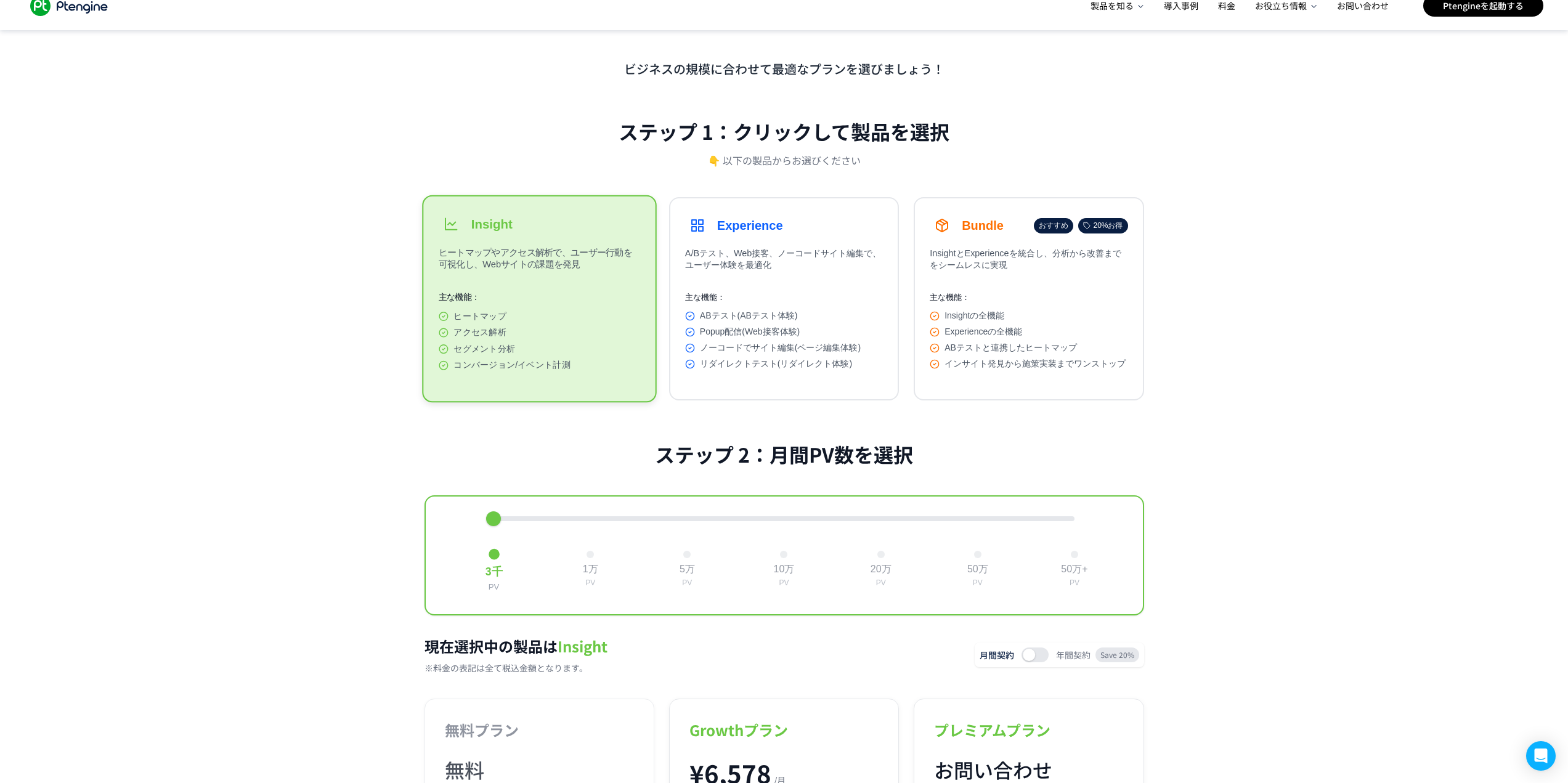
scroll to position [0, 0]
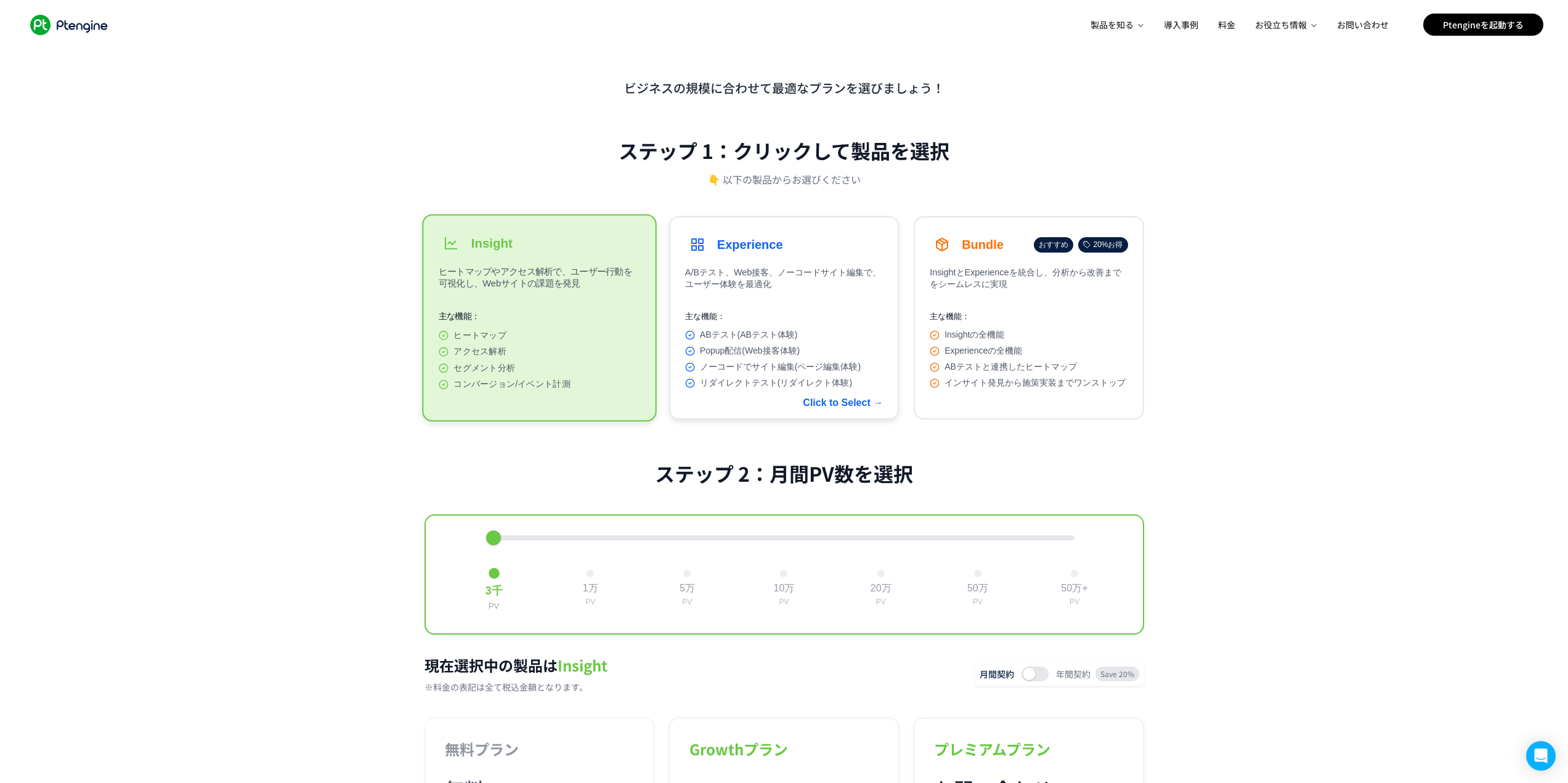
click at [812, 252] on div "Experience" at bounding box center [784, 245] width 198 height 25
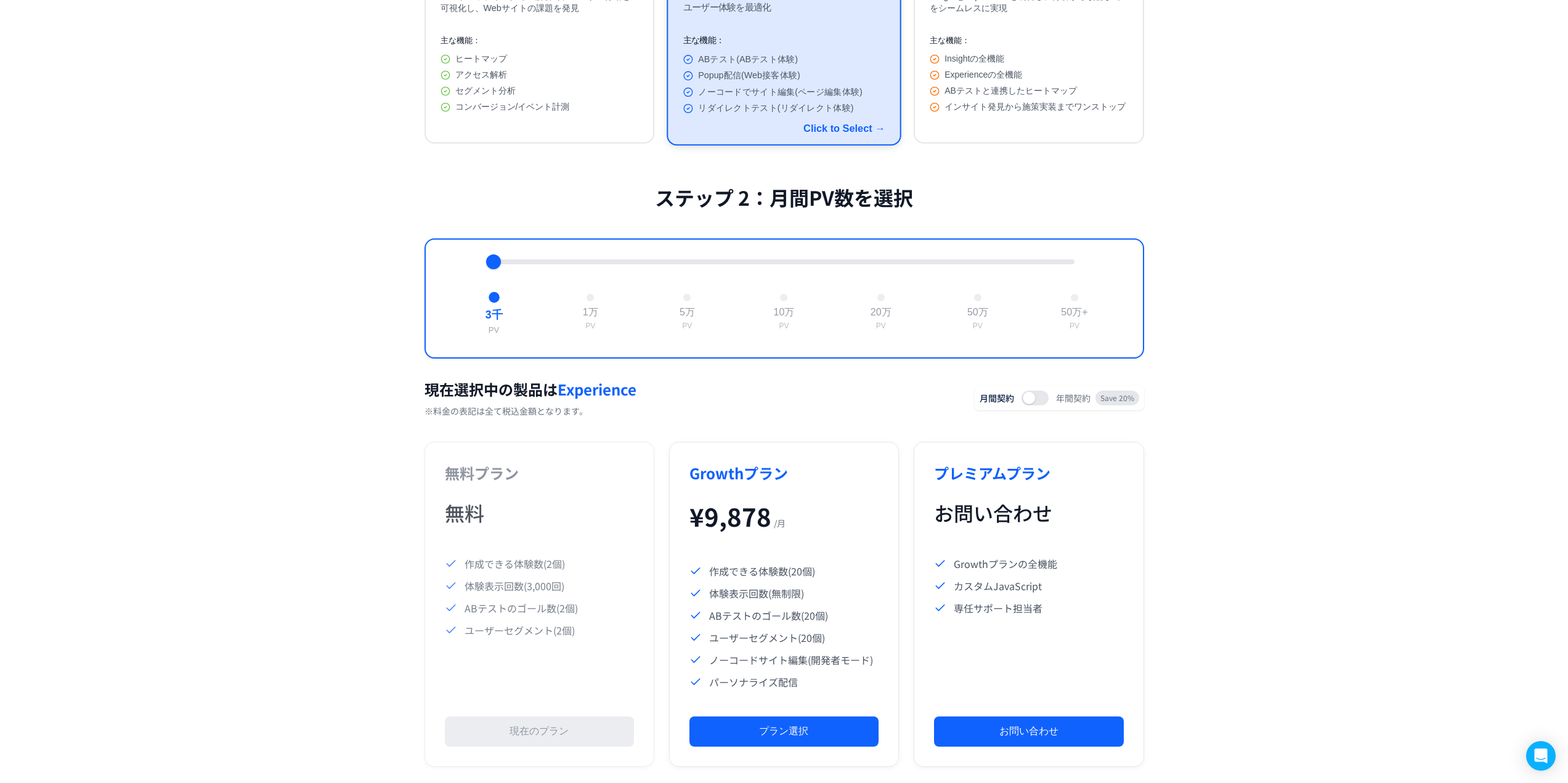
scroll to position [95, 0]
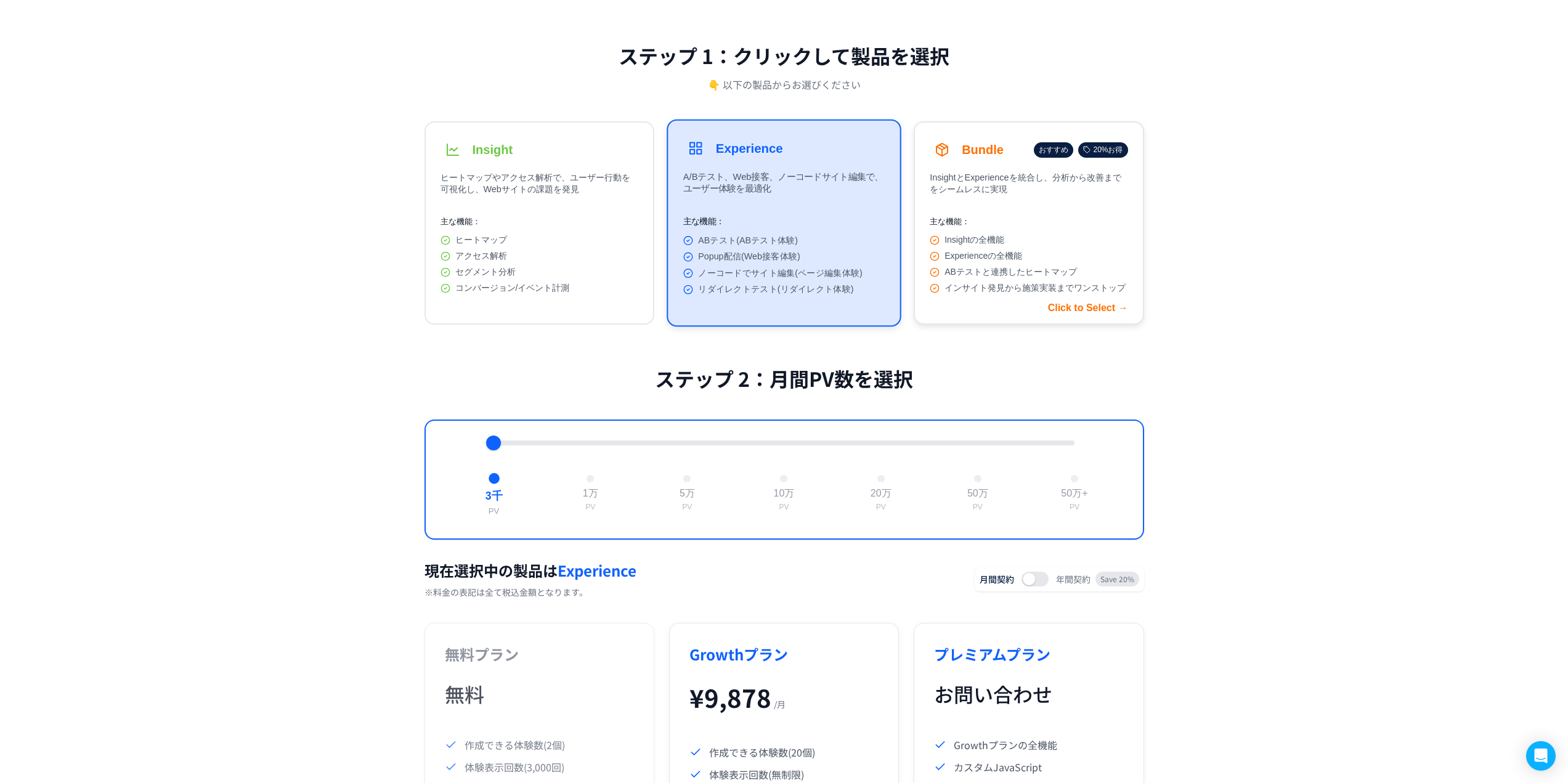
click at [976, 125] on button "Bundle おすすめ 20%お得 InsightとExperienceを統合し、分析から改善までをシームレスに実現 主な機能： Insightの全機能 Ex…" at bounding box center [1028, 223] width 230 height 203
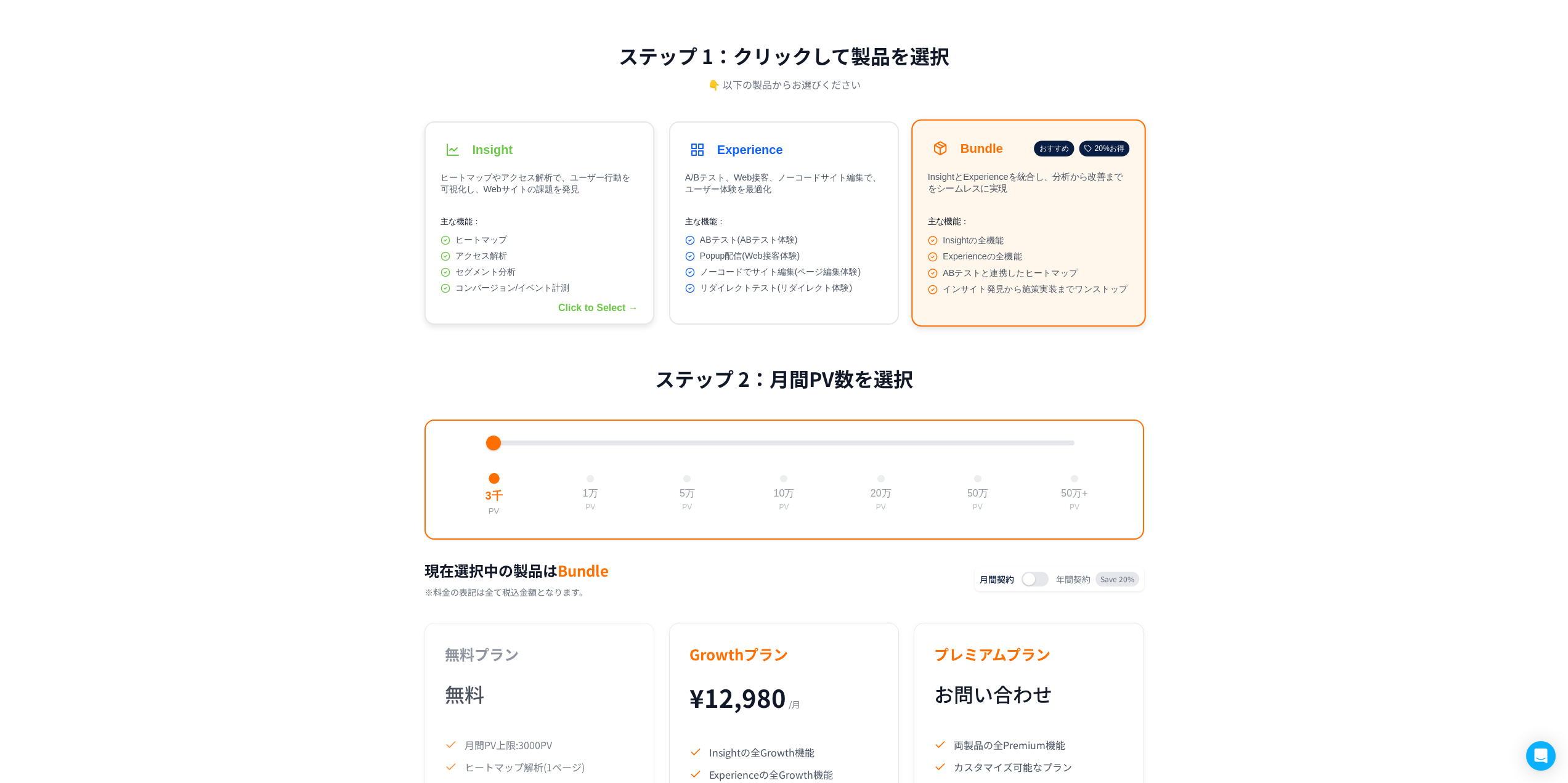
click at [596, 138] on div "Insight" at bounding box center [539, 150] width 198 height 25
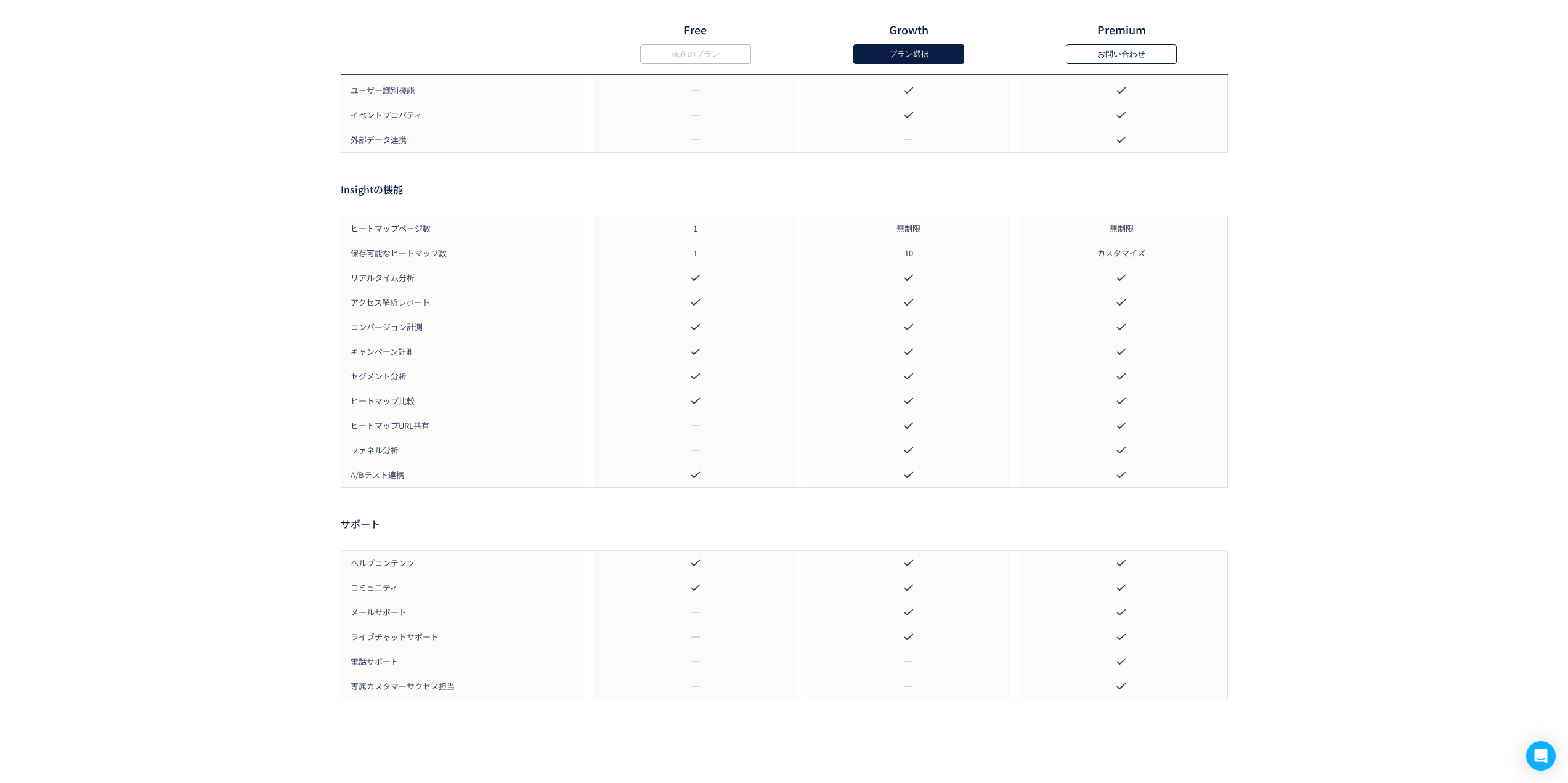
scroll to position [1573, 0]
